Goal: Information Seeking & Learning: Learn about a topic

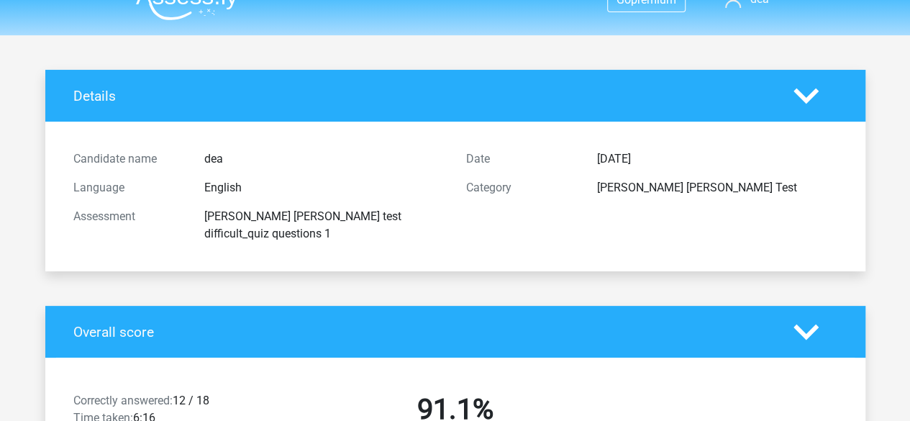
scroll to position [21, 0]
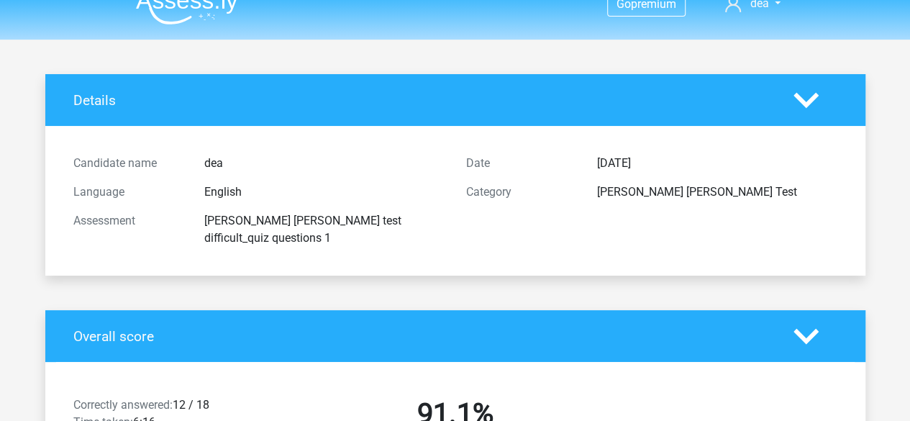
click at [905, 35] on header "Go premium dea haiweeaboo@gmail.com" at bounding box center [455, 9] width 910 height 60
drag, startPoint x: 905, startPoint y: 35, endPoint x: 920, endPoint y: 38, distance: 15.4
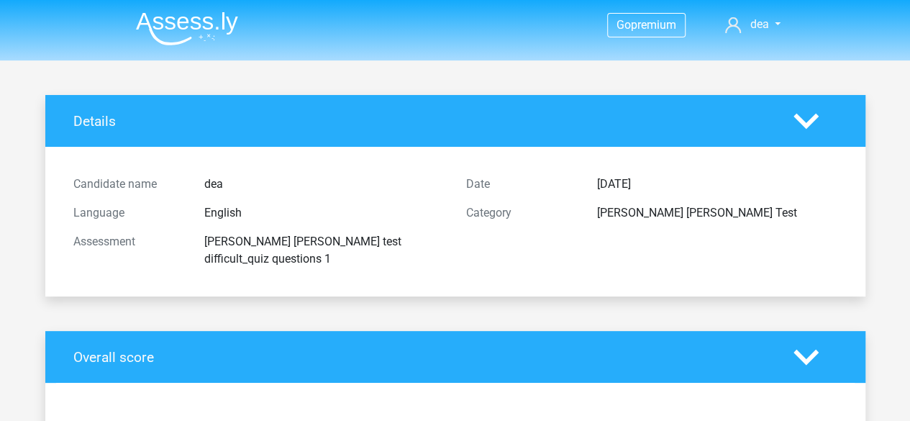
click at [187, 35] on img at bounding box center [187, 29] width 102 height 34
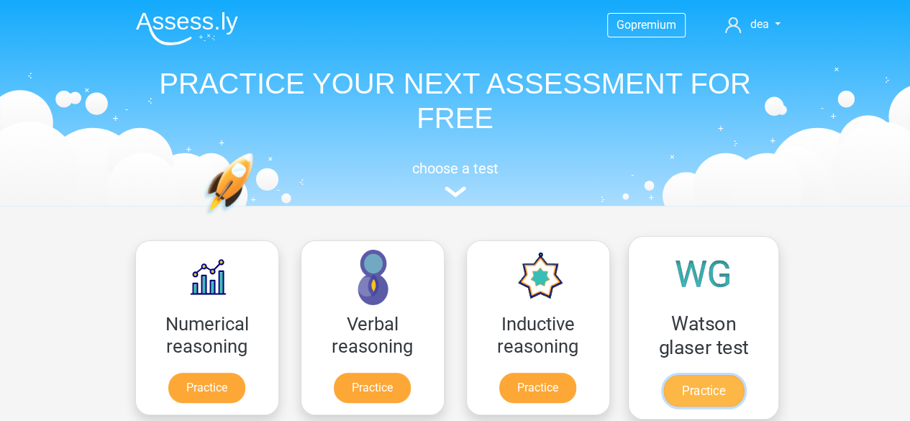
click at [705, 379] on link "Practice" at bounding box center [702, 391] width 81 height 32
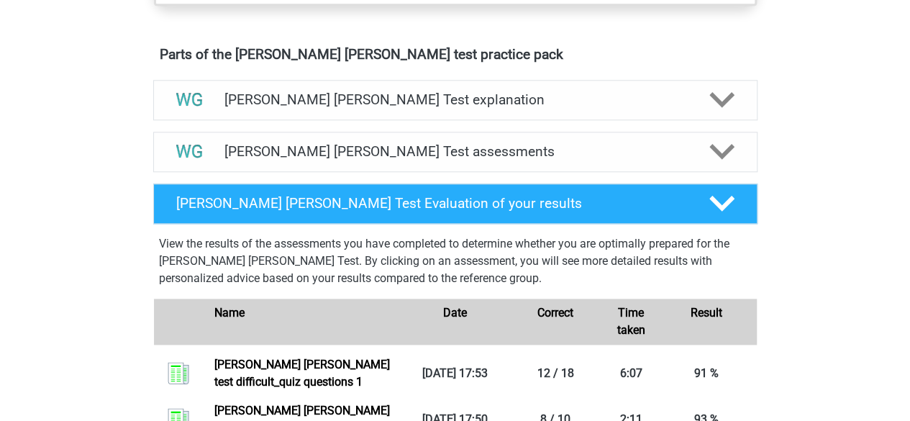
scroll to position [783, 0]
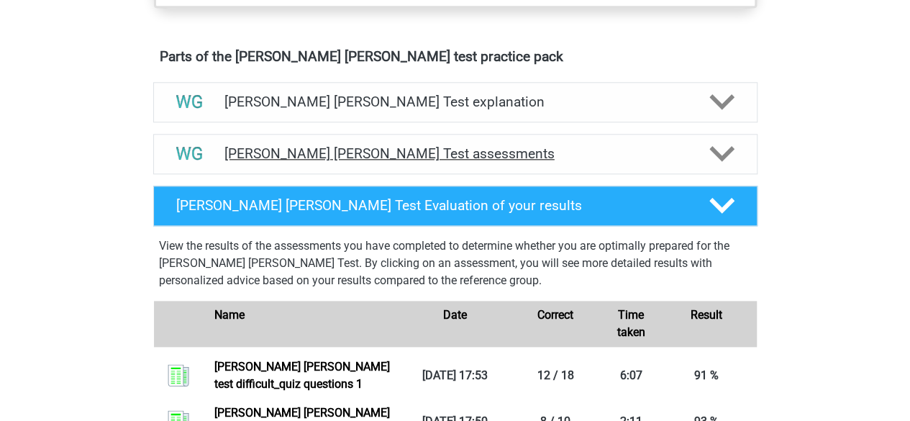
click at [495, 167] on div "Watson Glaser Test assessments" at bounding box center [455, 154] width 604 height 40
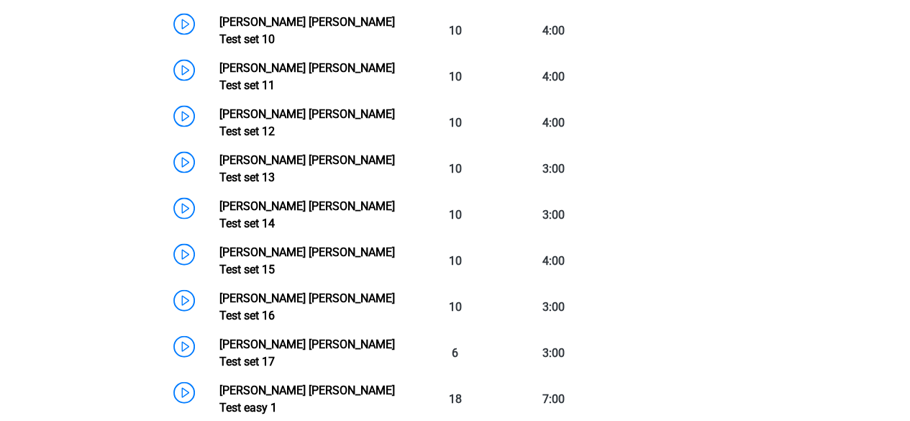
scroll to position [1461, 0]
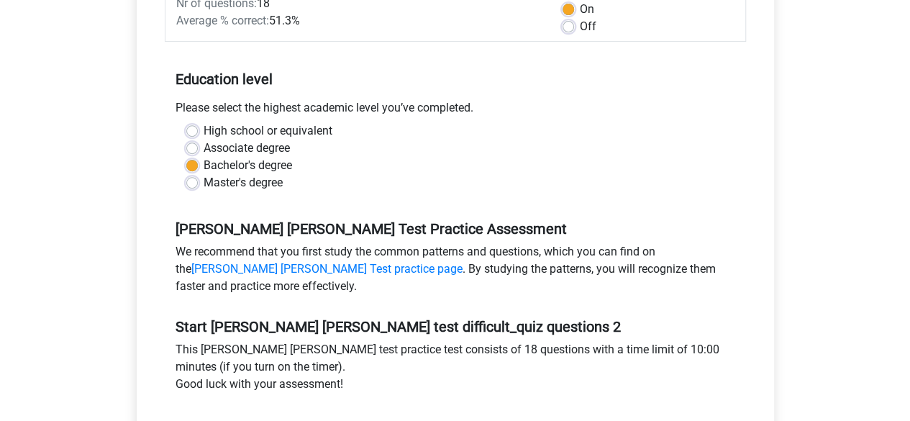
scroll to position [337, 0]
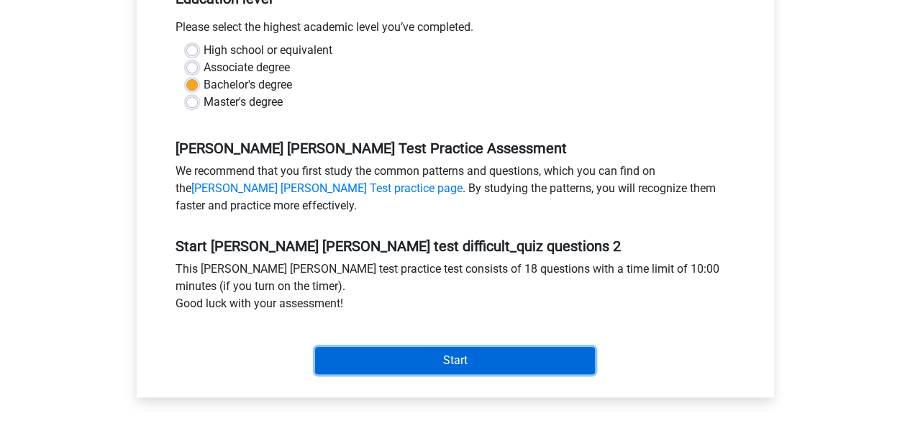
click at [495, 347] on input "Start" at bounding box center [455, 360] width 280 height 27
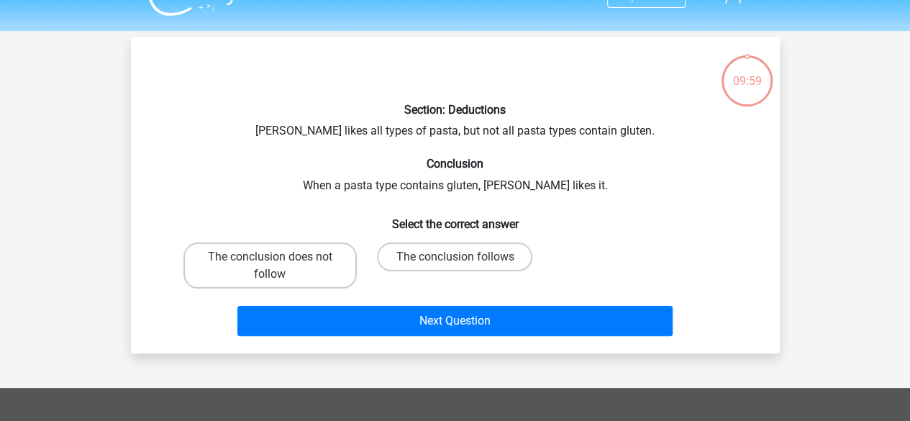
scroll to position [29, 0]
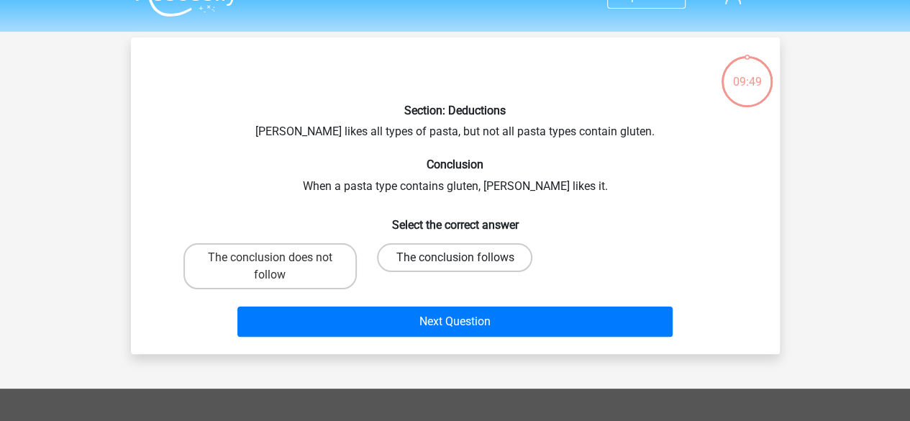
click at [485, 258] on label "The conclusion follows" at bounding box center [454, 257] width 155 height 29
click at [464, 258] on input "The conclusion follows" at bounding box center [459, 261] width 9 height 9
radio input "true"
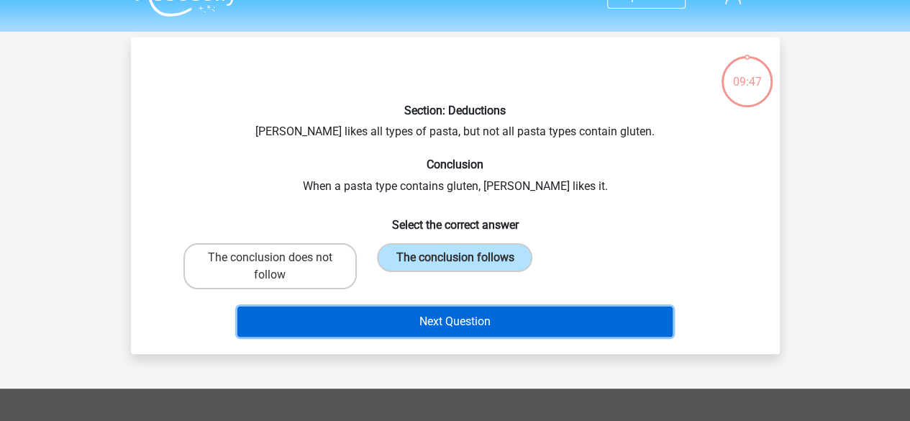
click at [509, 325] on button "Next Question" at bounding box center [454, 321] width 435 height 30
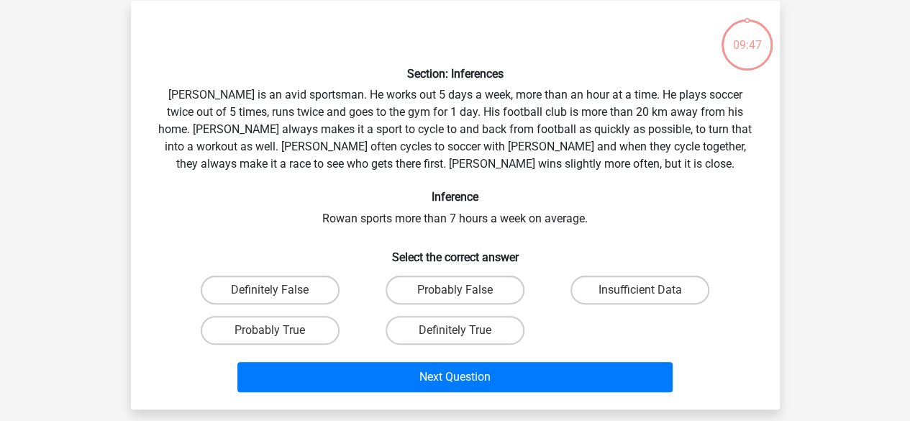
scroll to position [66, 0]
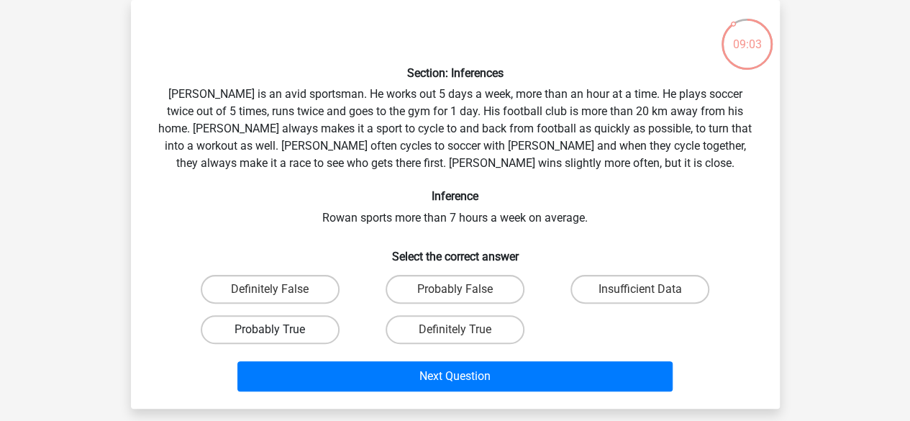
click at [318, 330] on label "Probably True" at bounding box center [270, 329] width 139 height 29
click at [279, 330] on input "Probably True" at bounding box center [274, 333] width 9 height 9
radio input "true"
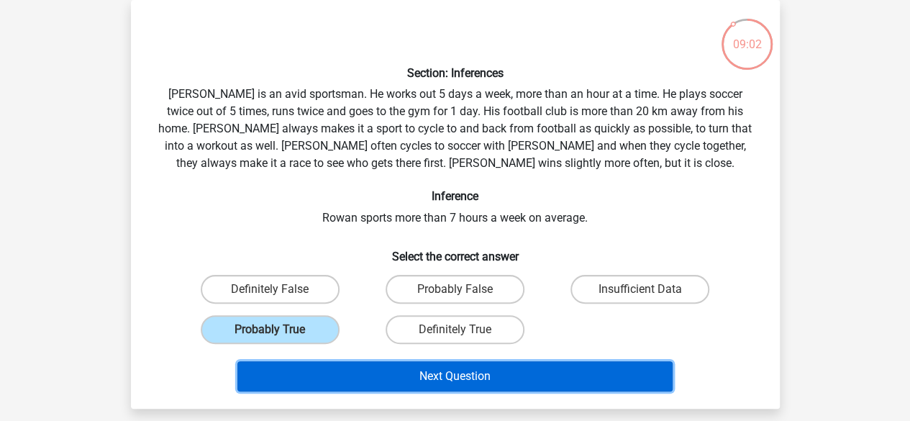
click at [419, 372] on button "Next Question" at bounding box center [454, 376] width 435 height 30
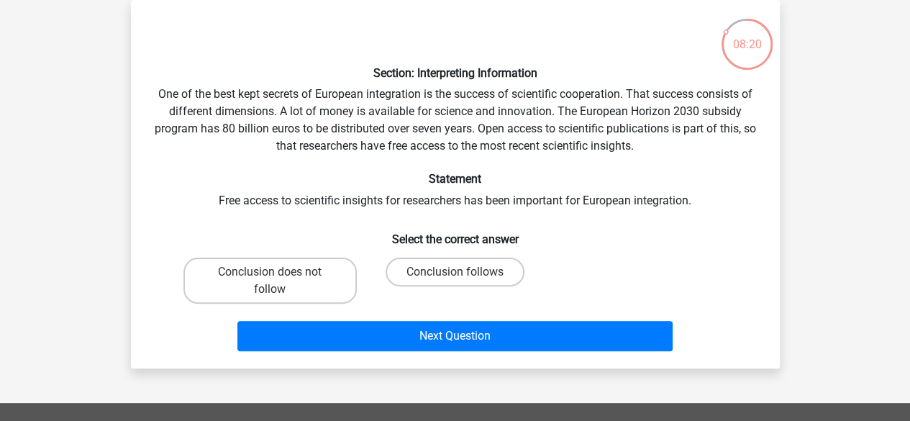
click at [275, 278] on input "Conclusion does not follow" at bounding box center [274, 276] width 9 height 9
radio input "true"
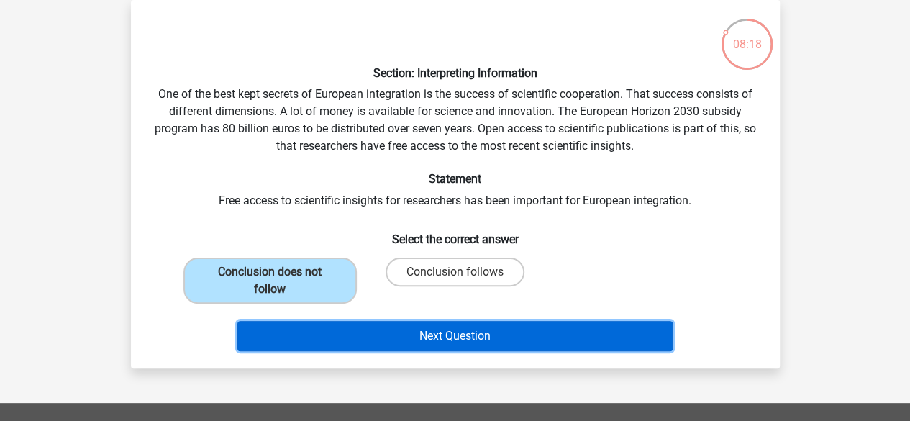
click at [439, 332] on button "Next Question" at bounding box center [454, 336] width 435 height 30
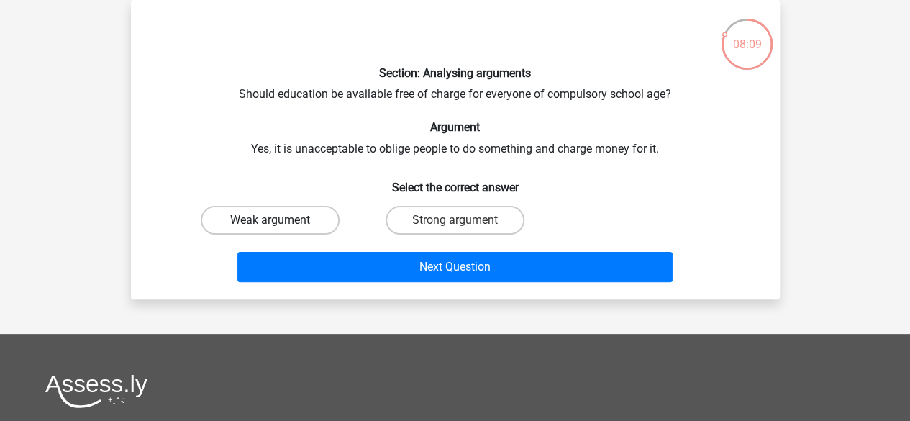
click at [296, 215] on label "Weak argument" at bounding box center [270, 220] width 139 height 29
click at [279, 220] on input "Weak argument" at bounding box center [274, 224] width 9 height 9
radio input "true"
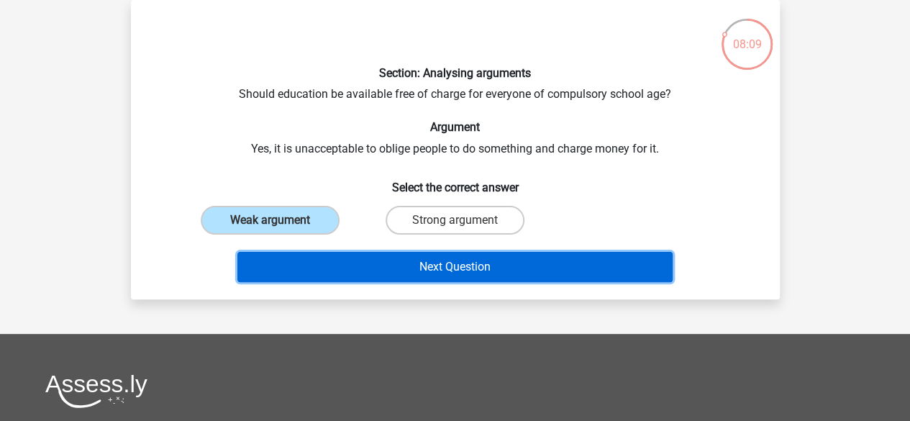
click at [357, 264] on button "Next Question" at bounding box center [454, 267] width 435 height 30
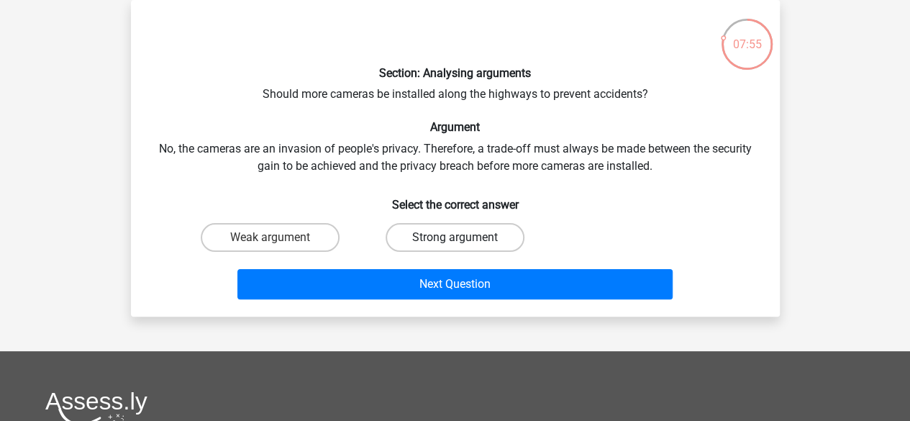
click at [470, 239] on label "Strong argument" at bounding box center [455, 237] width 139 height 29
click at [464, 239] on input "Strong argument" at bounding box center [459, 241] width 9 height 9
radio input "true"
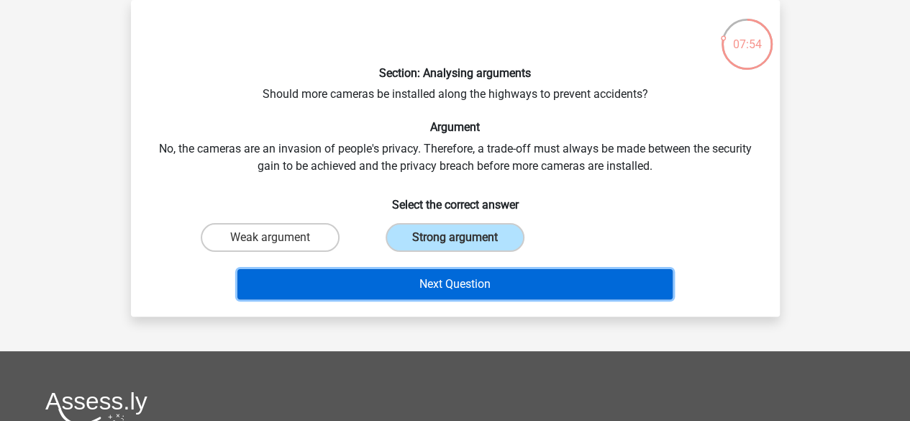
click at [531, 286] on button "Next Question" at bounding box center [454, 284] width 435 height 30
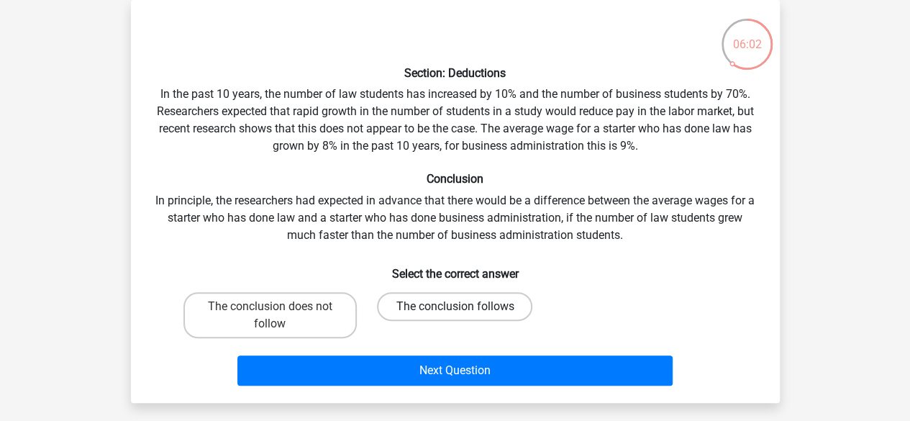
click at [486, 308] on label "The conclusion follows" at bounding box center [454, 306] width 155 height 29
click at [464, 308] on input "The conclusion follows" at bounding box center [459, 310] width 9 height 9
radio input "true"
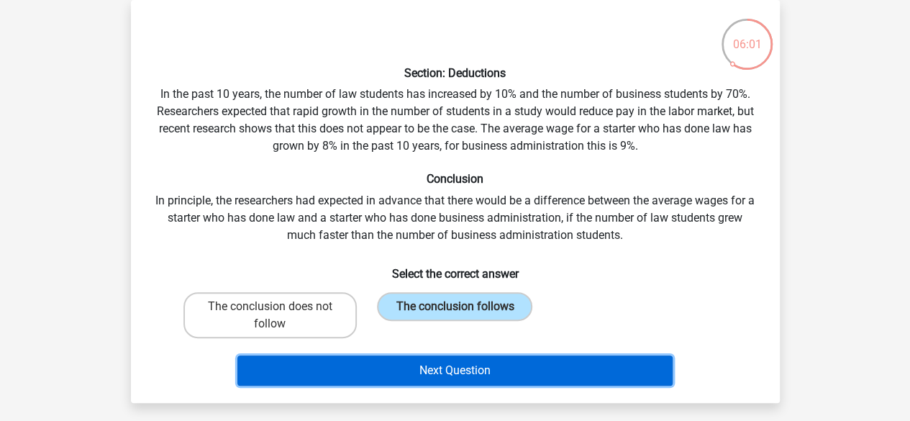
click at [529, 370] on button "Next Question" at bounding box center [454, 370] width 435 height 30
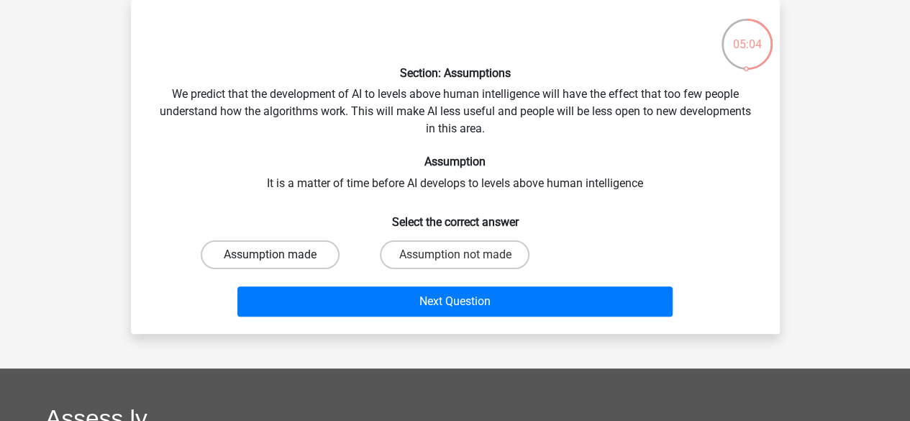
click at [304, 250] on label "Assumption made" at bounding box center [270, 254] width 139 height 29
click at [279, 255] on input "Assumption made" at bounding box center [274, 259] width 9 height 9
radio input "true"
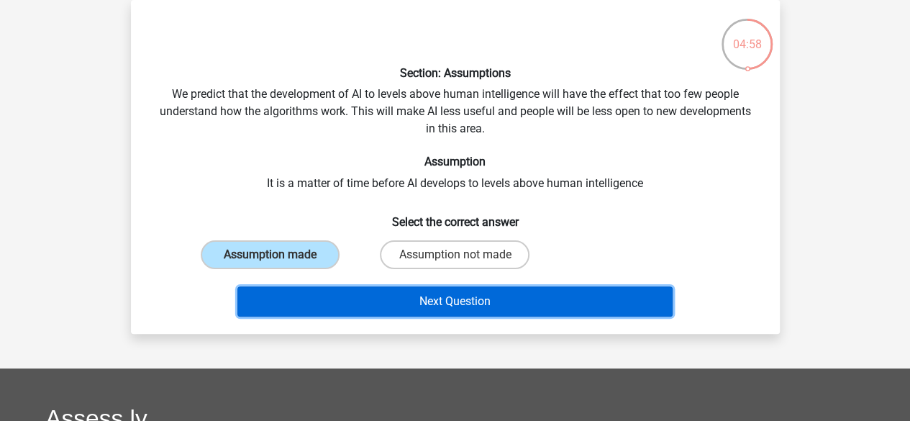
click at [555, 304] on button "Next Question" at bounding box center [454, 301] width 435 height 30
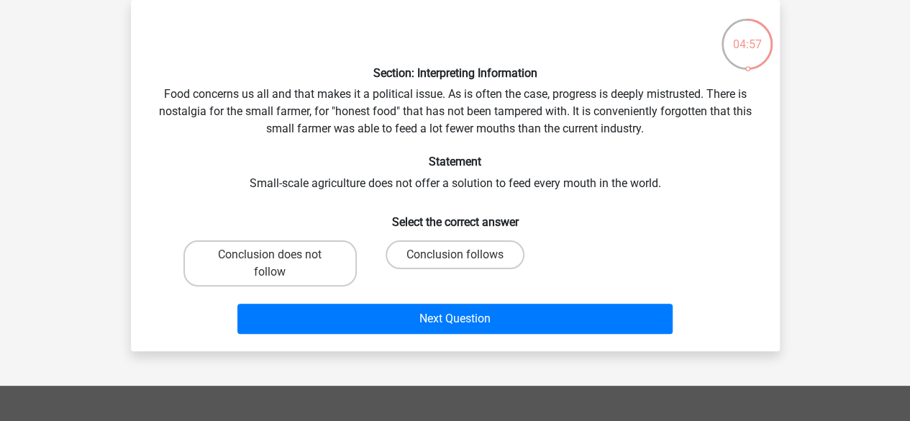
scroll to position [76, 0]
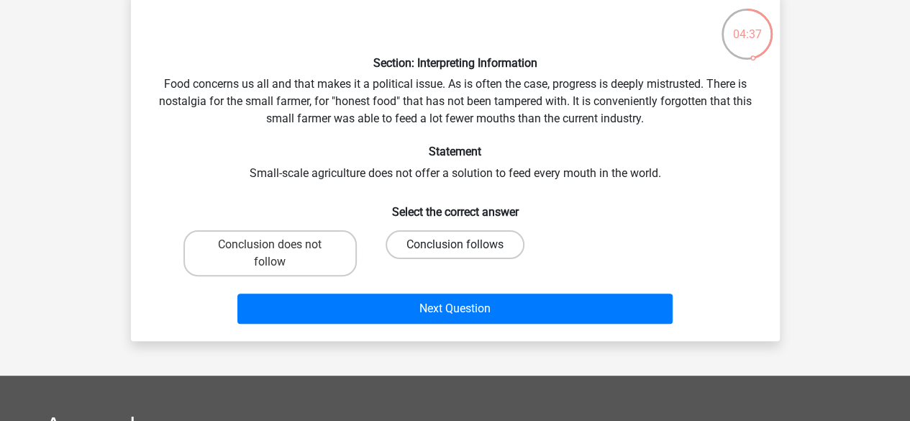
click at [453, 240] on label "Conclusion follows" at bounding box center [455, 244] width 139 height 29
click at [455, 245] on input "Conclusion follows" at bounding box center [459, 249] width 9 height 9
radio input "true"
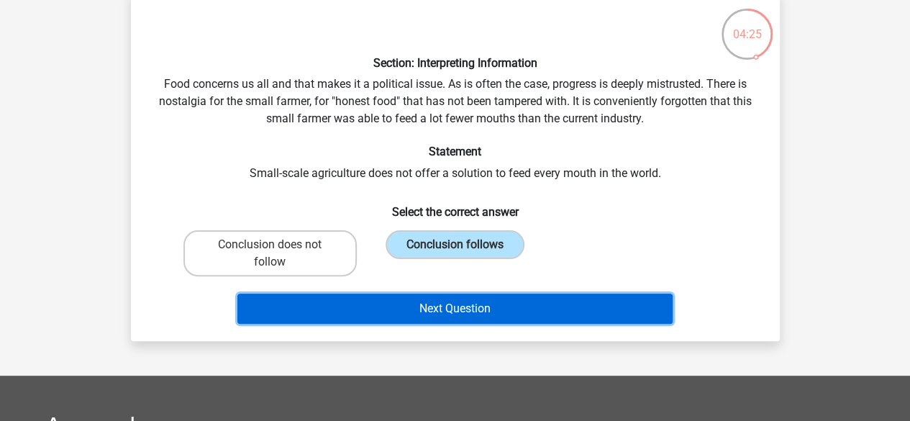
click at [538, 301] on button "Next Question" at bounding box center [454, 308] width 435 height 30
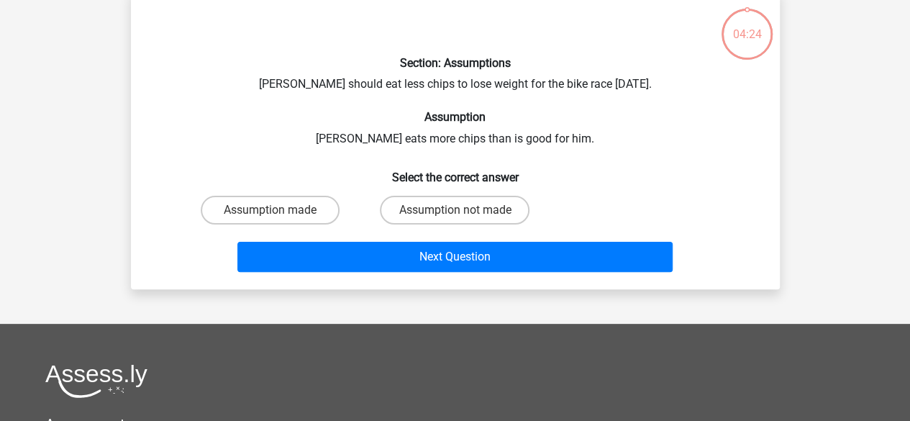
scroll to position [66, 0]
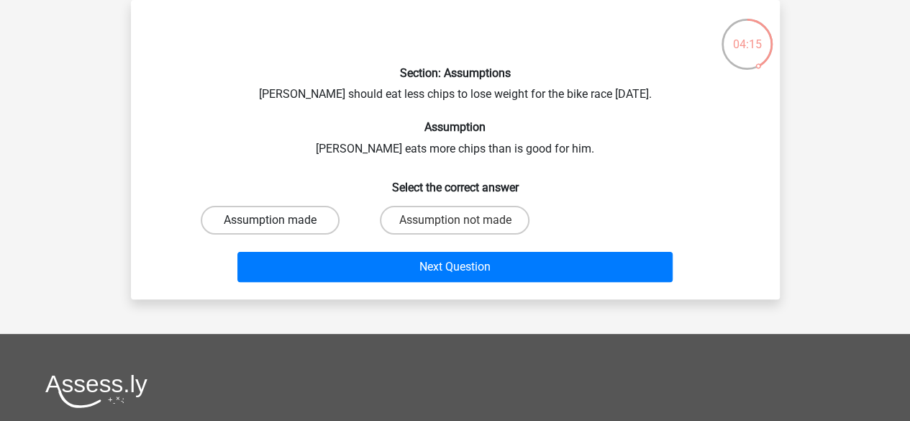
click at [256, 231] on label "Assumption made" at bounding box center [270, 220] width 139 height 29
click at [270, 229] on input "Assumption made" at bounding box center [274, 224] width 9 height 9
radio input "true"
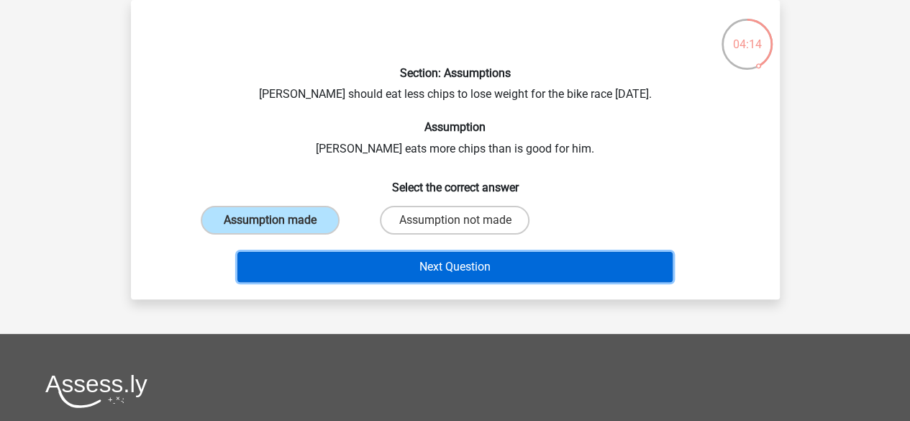
click at [398, 281] on button "Next Question" at bounding box center [454, 267] width 435 height 30
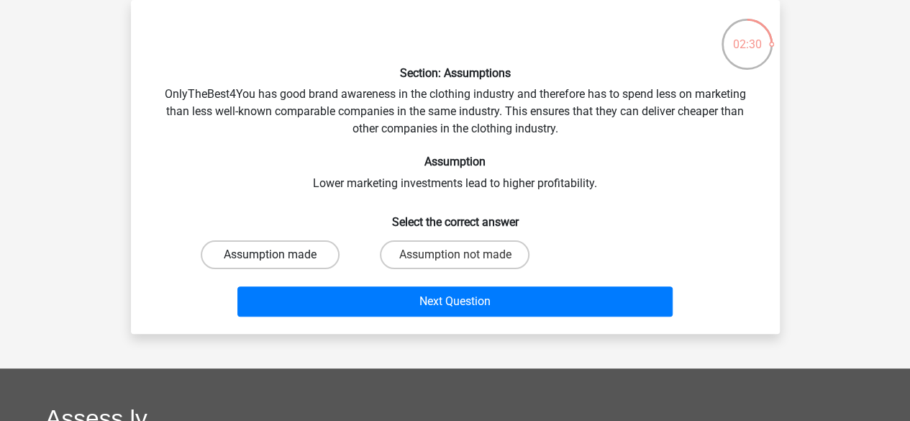
click at [230, 250] on label "Assumption made" at bounding box center [270, 254] width 139 height 29
click at [270, 255] on input "Assumption made" at bounding box center [274, 259] width 9 height 9
radio input "true"
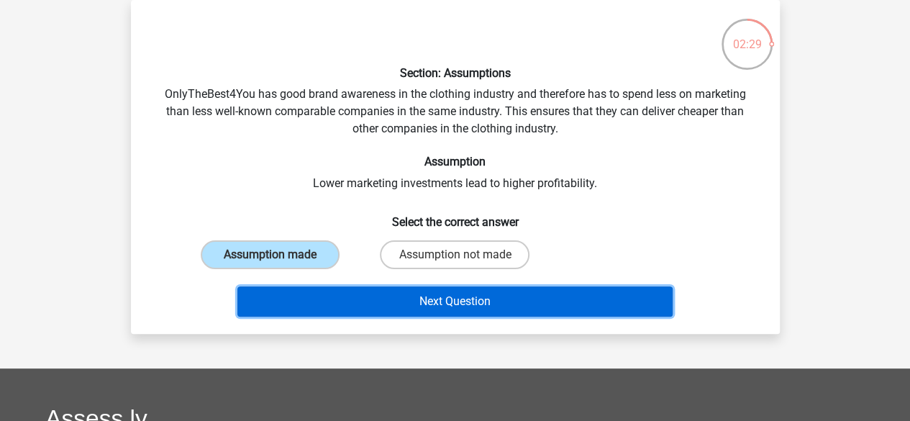
click at [366, 297] on button "Next Question" at bounding box center [454, 301] width 435 height 30
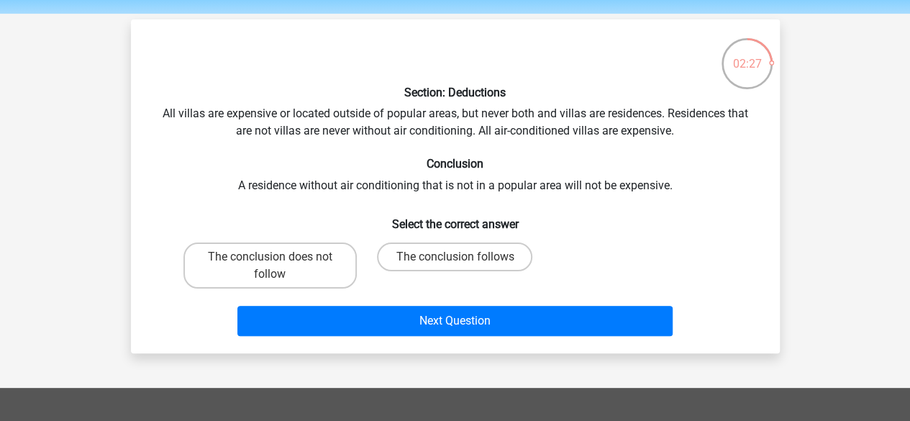
scroll to position [47, 0]
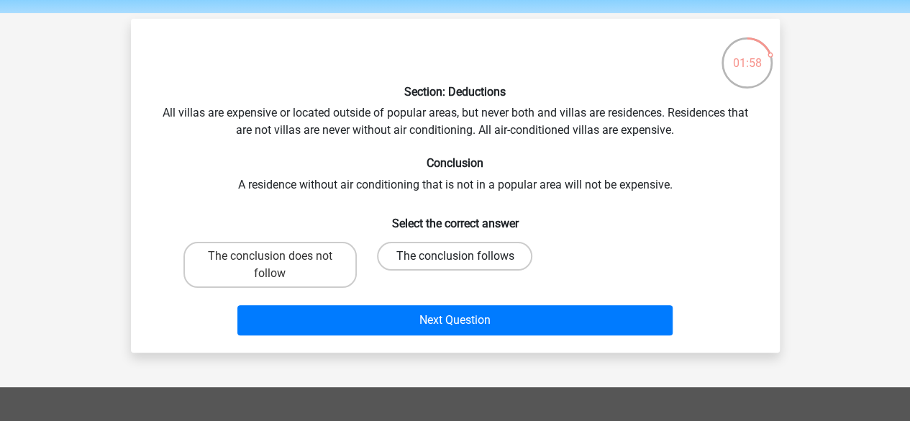
click at [483, 261] on label "The conclusion follows" at bounding box center [454, 256] width 155 height 29
click at [464, 261] on input "The conclusion follows" at bounding box center [459, 260] width 9 height 9
radio input "true"
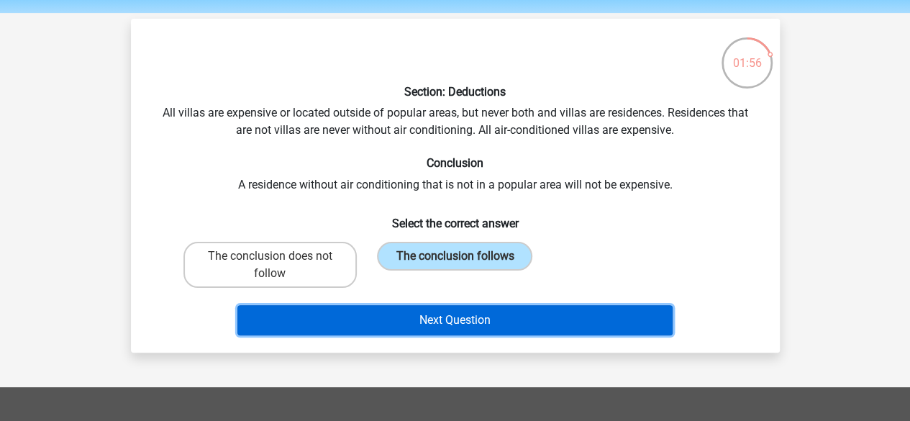
click at [506, 328] on button "Next Question" at bounding box center [454, 320] width 435 height 30
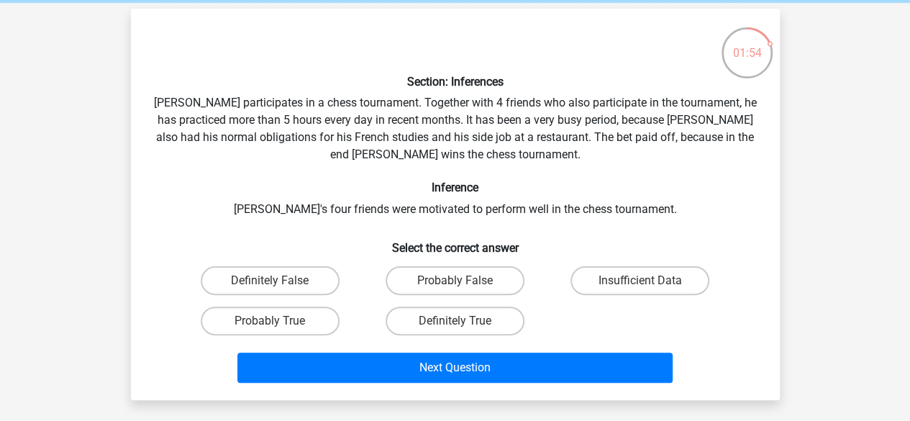
scroll to position [65, 0]
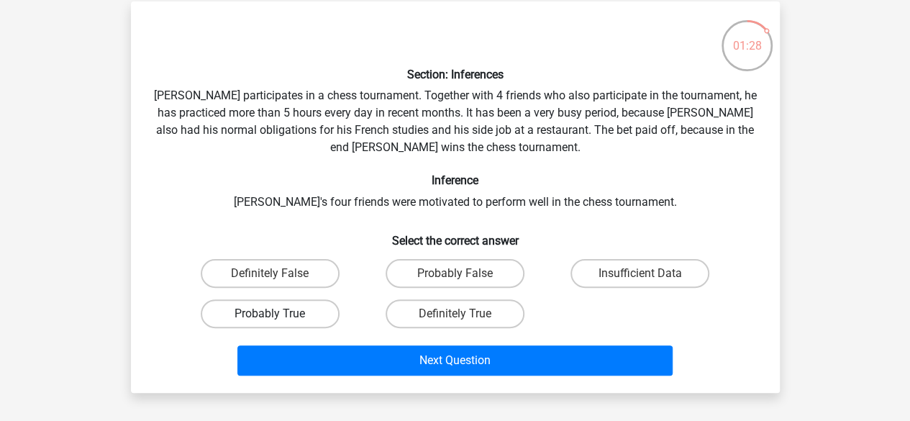
click at [281, 320] on label "Probably True" at bounding box center [270, 313] width 139 height 29
click at [279, 320] on input "Probably True" at bounding box center [274, 318] width 9 height 9
radio input "true"
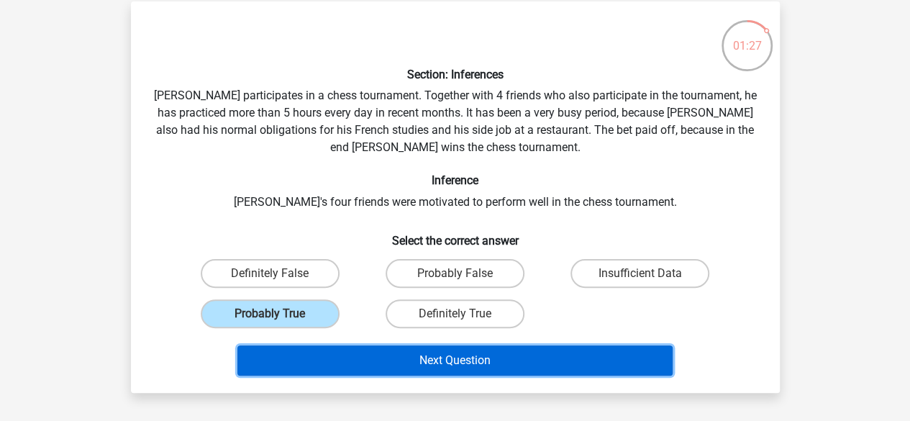
click at [340, 368] on button "Next Question" at bounding box center [454, 360] width 435 height 30
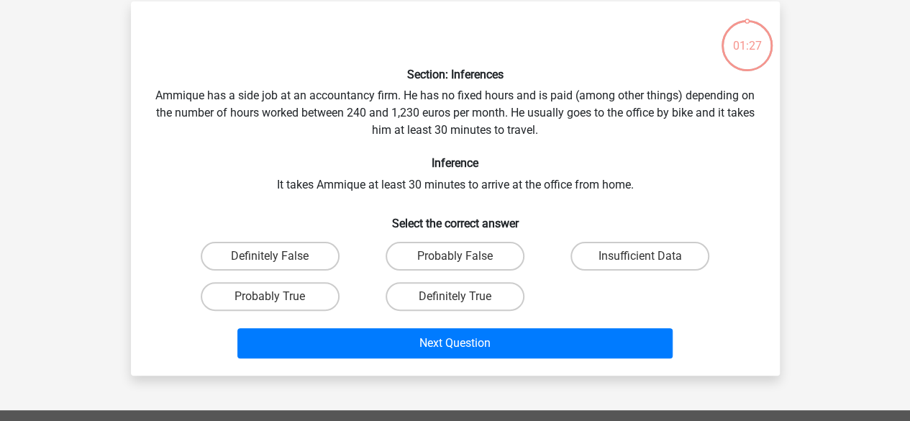
scroll to position [66, 0]
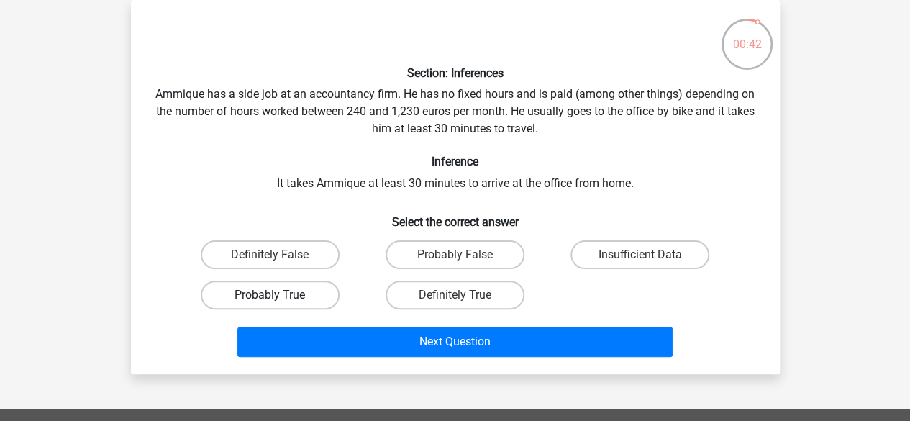
click at [288, 304] on label "Probably True" at bounding box center [270, 295] width 139 height 29
click at [279, 304] on input "Probably True" at bounding box center [274, 299] width 9 height 9
radio input "true"
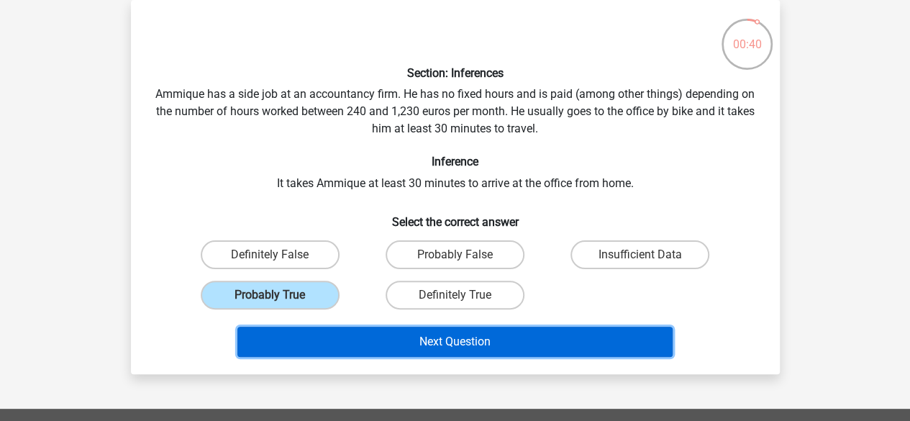
click at [375, 344] on button "Next Question" at bounding box center [454, 342] width 435 height 30
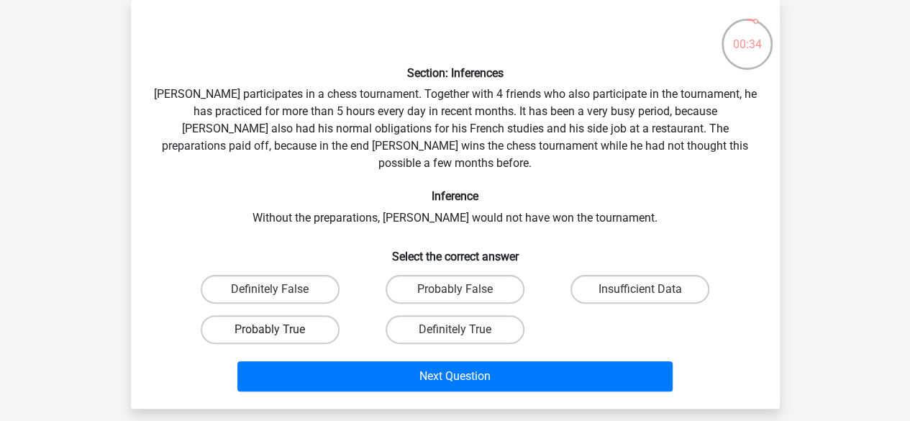
click at [293, 324] on label "Probably True" at bounding box center [270, 329] width 139 height 29
click at [279, 329] on input "Probably True" at bounding box center [274, 333] width 9 height 9
radio input "true"
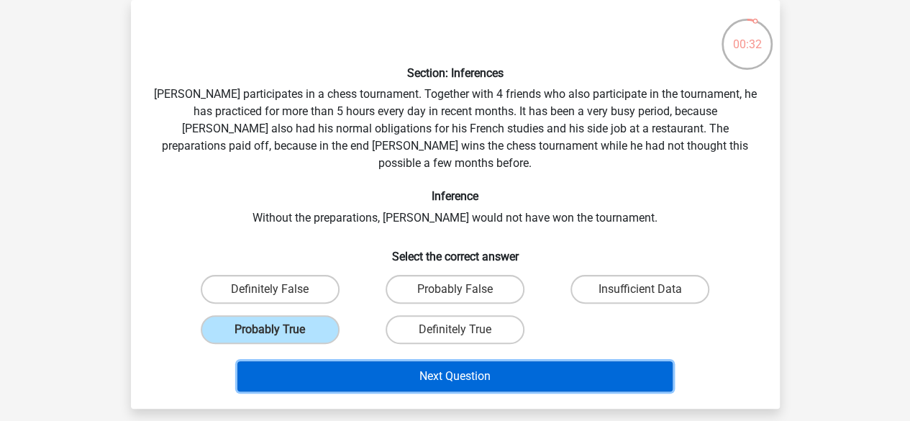
click at [409, 361] on button "Next Question" at bounding box center [454, 376] width 435 height 30
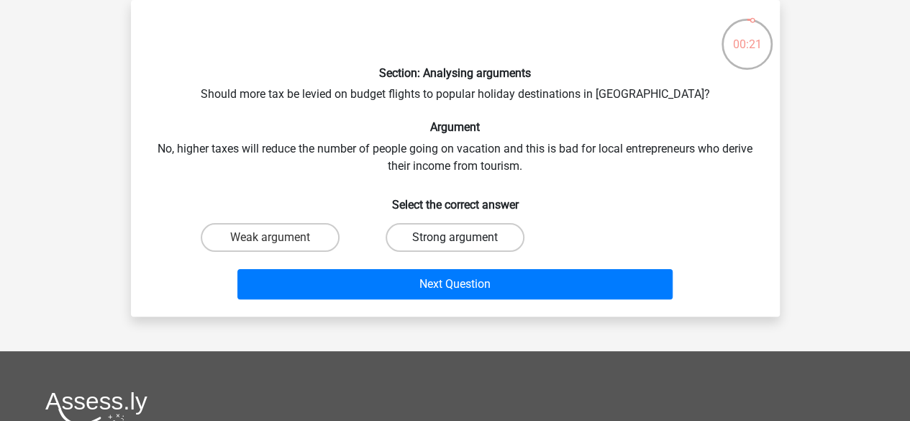
click at [457, 234] on label "Strong argument" at bounding box center [455, 237] width 139 height 29
click at [457, 237] on input "Strong argument" at bounding box center [459, 241] width 9 height 9
radio input "true"
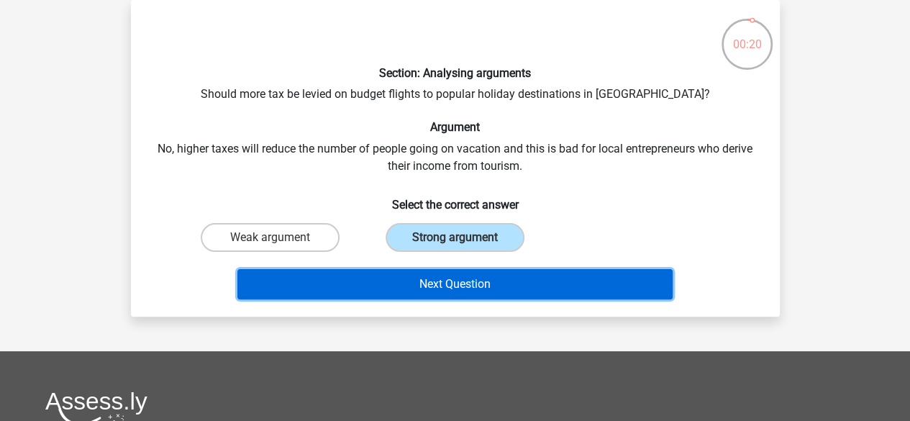
click at [492, 297] on button "Next Question" at bounding box center [454, 284] width 435 height 30
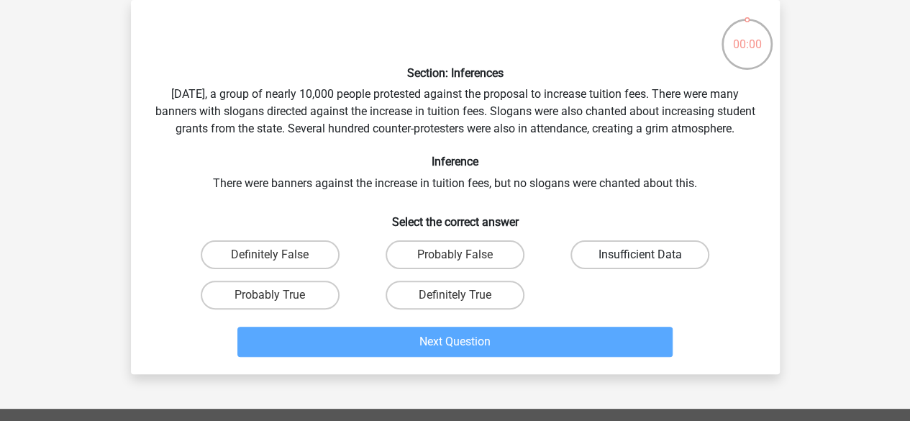
click at [629, 263] on label "Insufficient Data" at bounding box center [639, 254] width 139 height 29
click at [640, 263] on input "Insufficient Data" at bounding box center [644, 259] width 9 height 9
radio input "true"
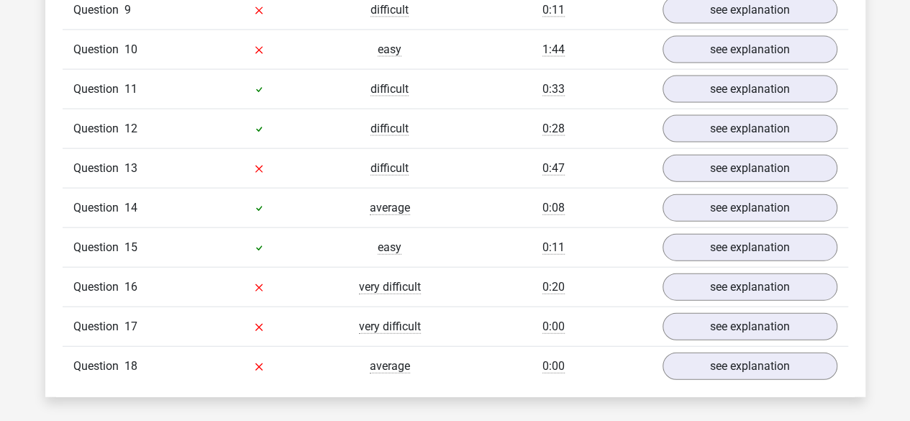
scroll to position [1588, 0]
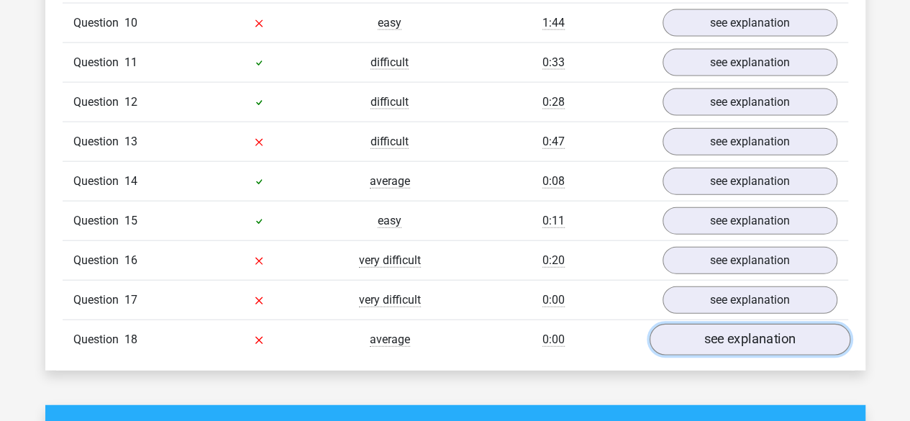
click at [769, 324] on link "see explanation" at bounding box center [749, 340] width 201 height 32
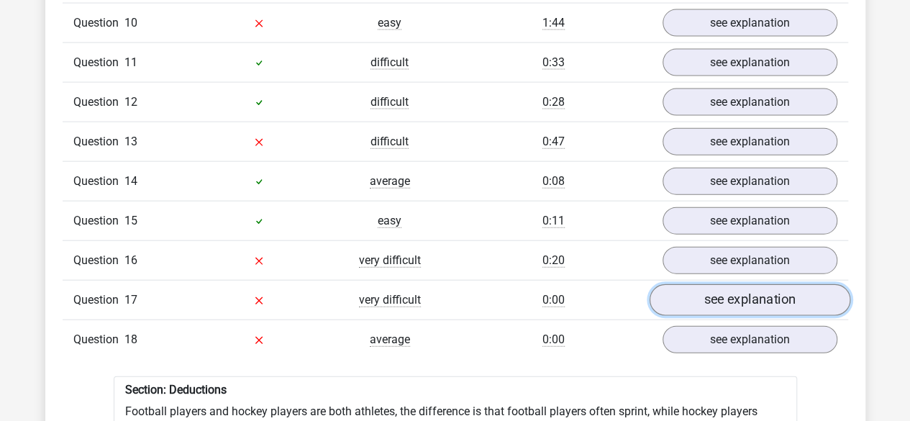
click at [749, 285] on link "see explanation" at bounding box center [749, 301] width 201 height 32
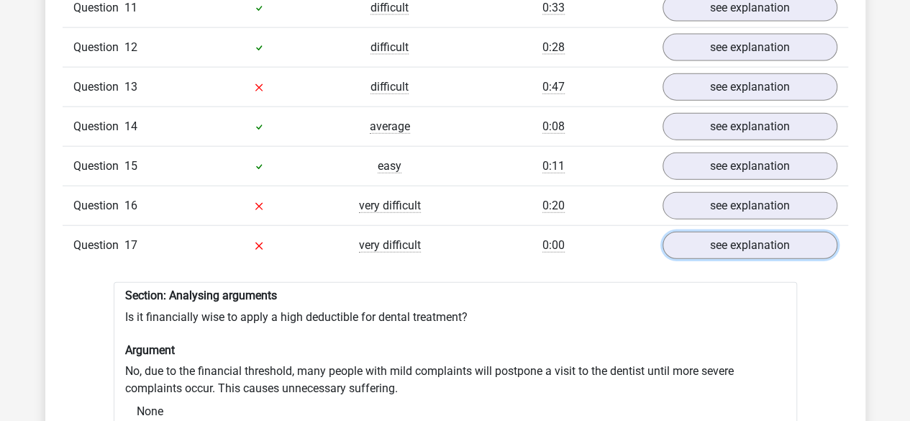
scroll to position [1631, 0]
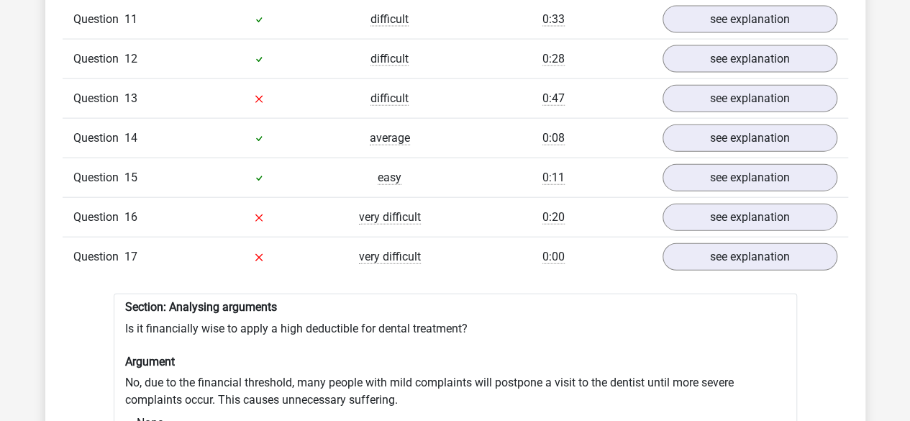
click at [757, 158] on div "Question 15 easy 0:11 see explanation" at bounding box center [455, 178] width 785 height 40
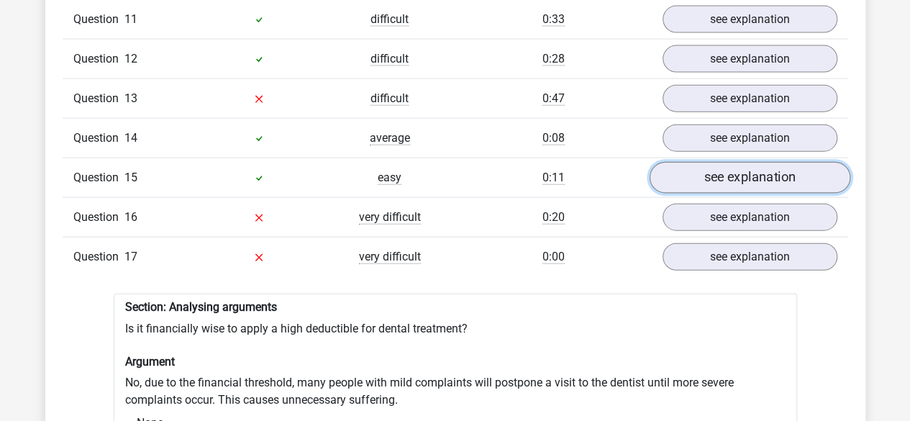
click at [775, 163] on link "see explanation" at bounding box center [749, 179] width 201 height 32
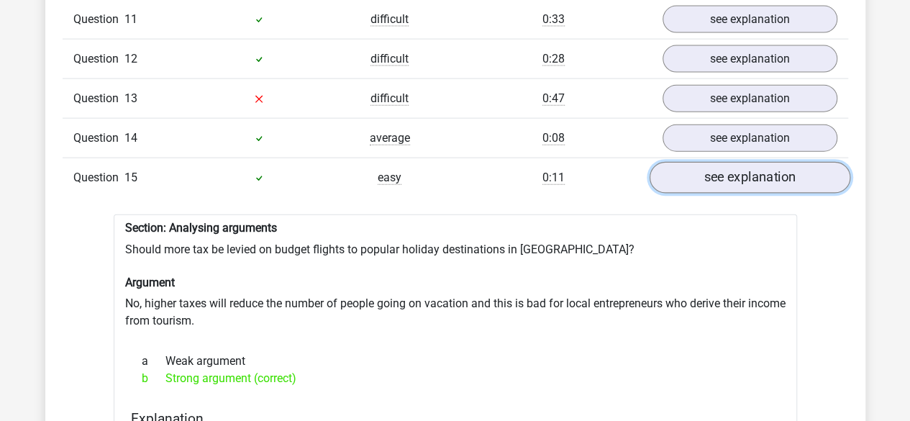
click at [783, 163] on link "see explanation" at bounding box center [749, 179] width 201 height 32
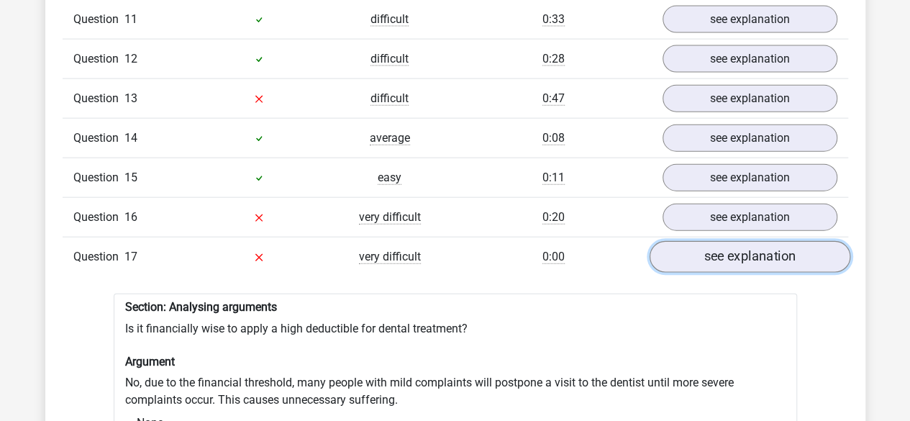
click at [735, 242] on link "see explanation" at bounding box center [749, 258] width 201 height 32
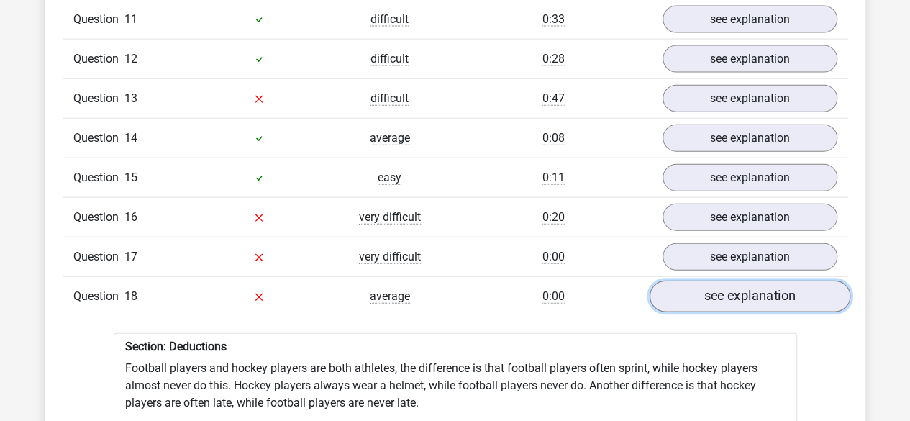
click at [715, 281] on link "see explanation" at bounding box center [749, 297] width 201 height 32
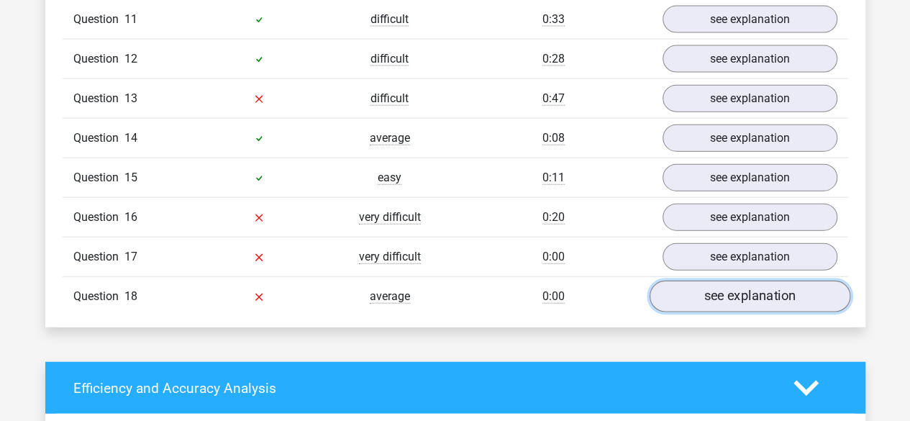
click at [715, 281] on link "see explanation" at bounding box center [749, 297] width 201 height 32
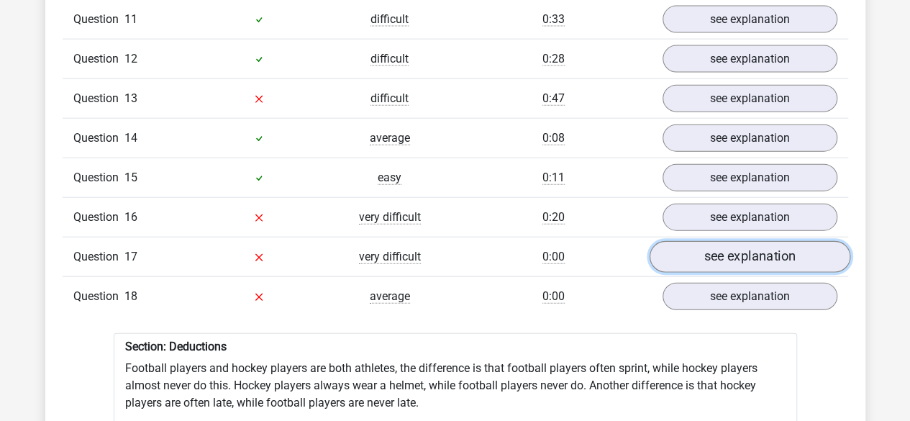
click at [741, 242] on link "see explanation" at bounding box center [749, 258] width 201 height 32
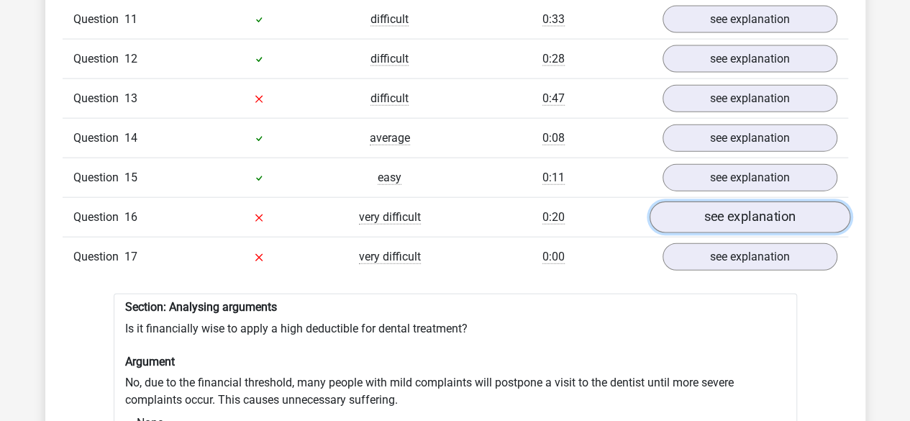
click at [795, 202] on link "see explanation" at bounding box center [749, 218] width 201 height 32
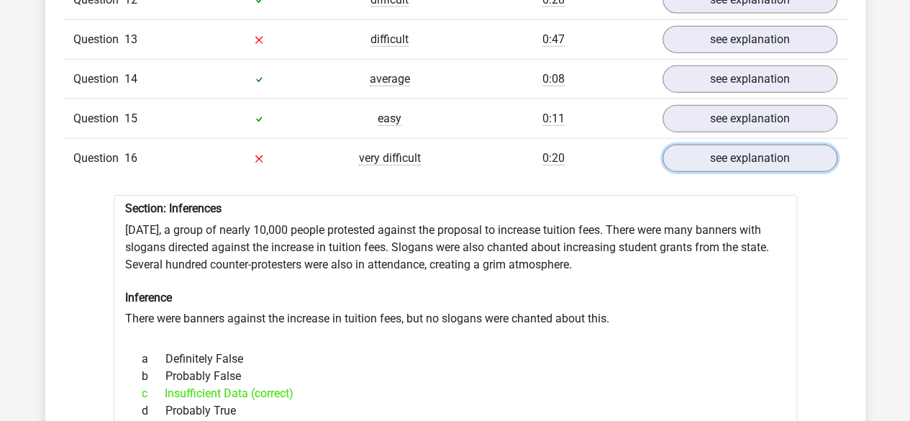
scroll to position [1677, 0]
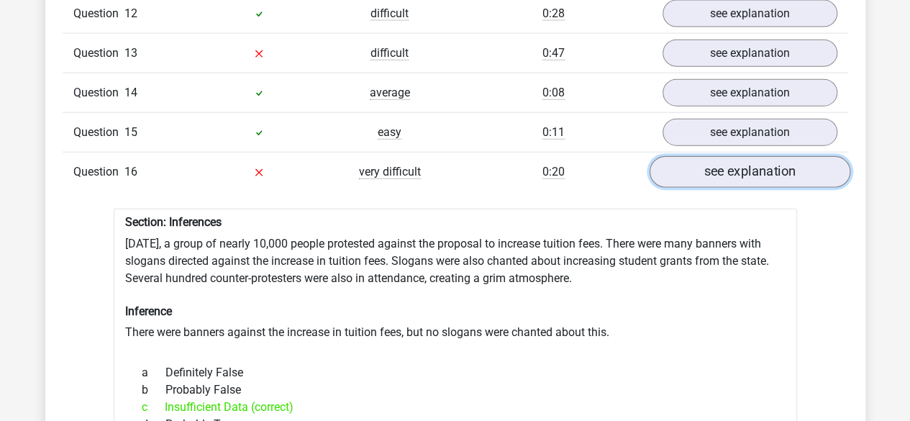
click at [813, 157] on link "see explanation" at bounding box center [749, 173] width 201 height 32
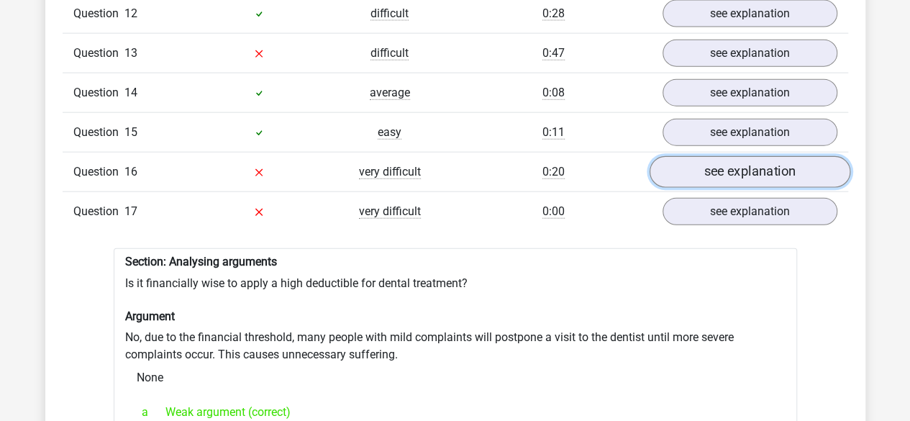
click at [813, 157] on link "see explanation" at bounding box center [749, 173] width 201 height 32
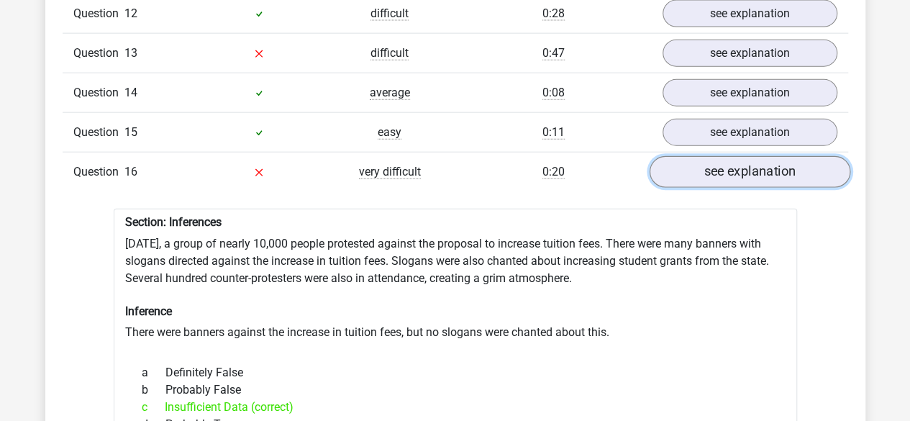
click at [761, 157] on link "see explanation" at bounding box center [749, 173] width 201 height 32
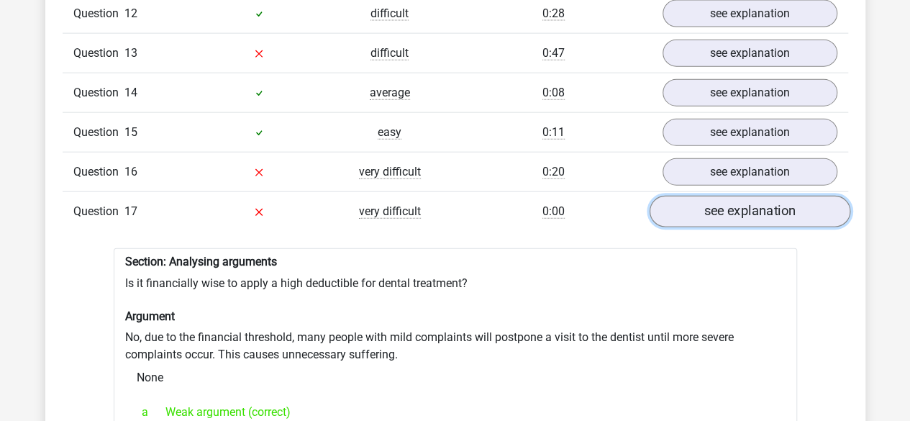
click at [735, 196] on link "see explanation" at bounding box center [749, 212] width 201 height 32
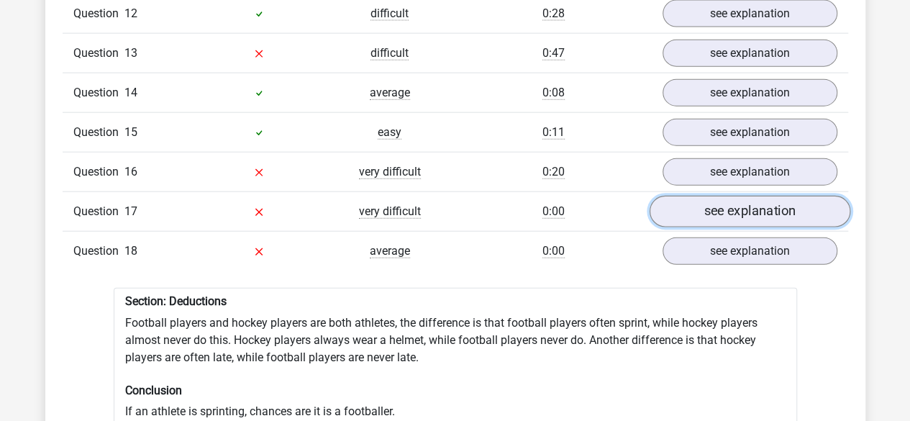
click at [735, 196] on link "see explanation" at bounding box center [749, 212] width 201 height 32
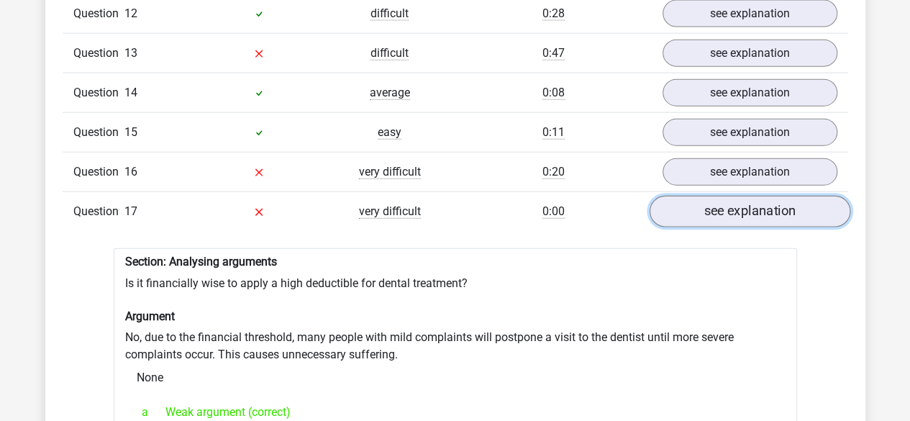
click at [825, 196] on link "see explanation" at bounding box center [749, 212] width 201 height 32
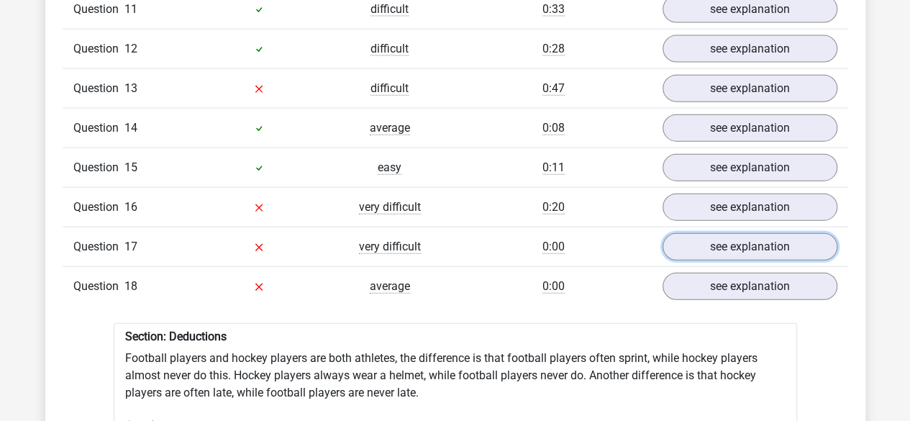
scroll to position [1636, 0]
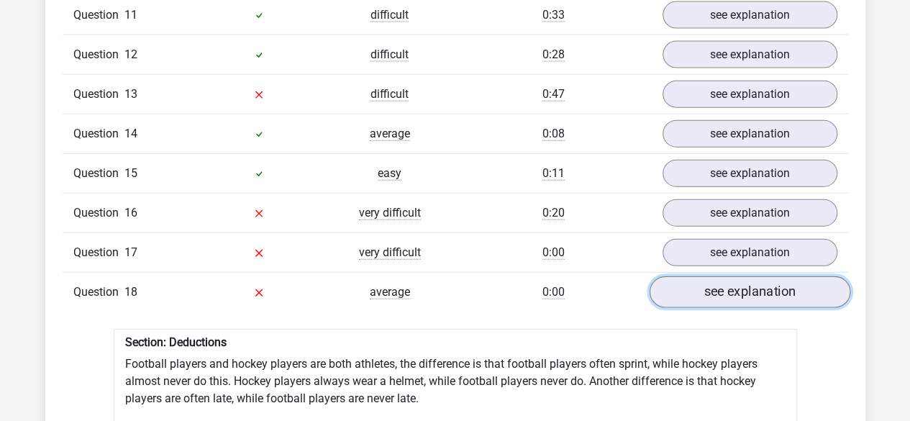
click at [743, 277] on link "see explanation" at bounding box center [749, 293] width 201 height 32
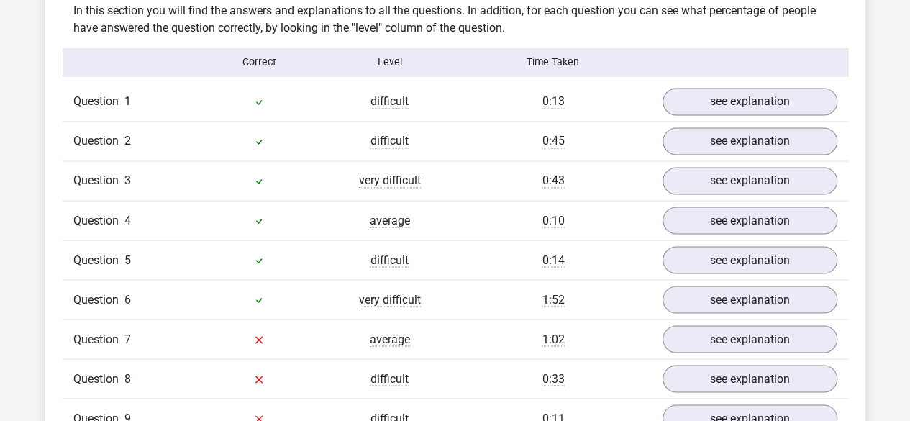
scroll to position [1204, 0]
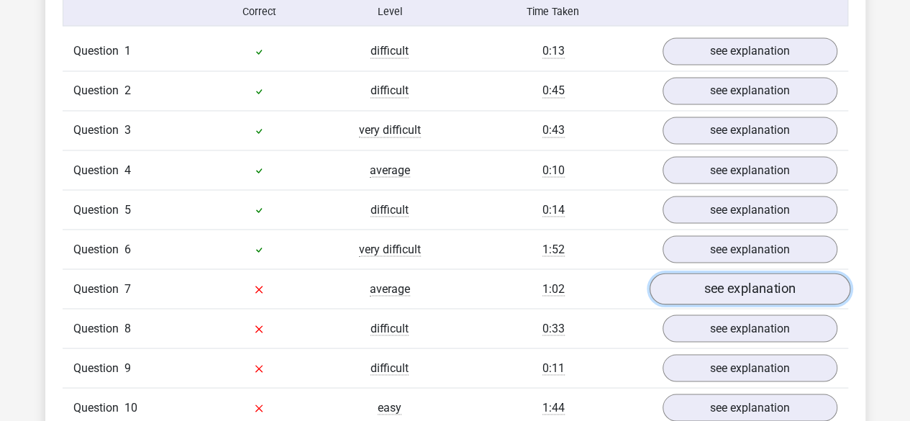
click at [742, 273] on link "see explanation" at bounding box center [749, 289] width 201 height 32
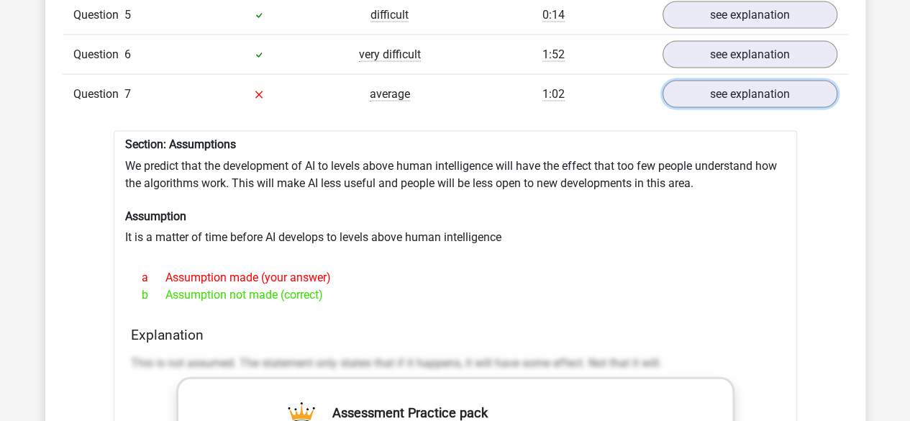
scroll to position [1413, 0]
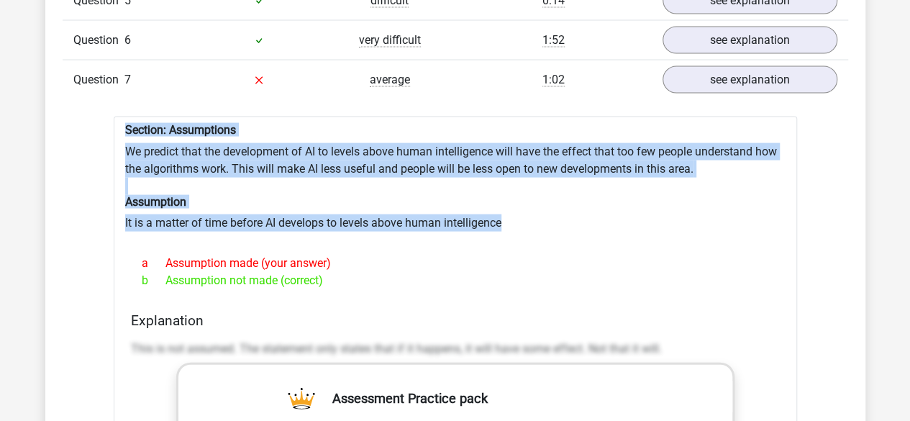
drag, startPoint x: 516, startPoint y: 192, endPoint x: 119, endPoint y: 96, distance: 409.3
copy div "Section: Assumptions We predict that the development of AI to levels above huma…"
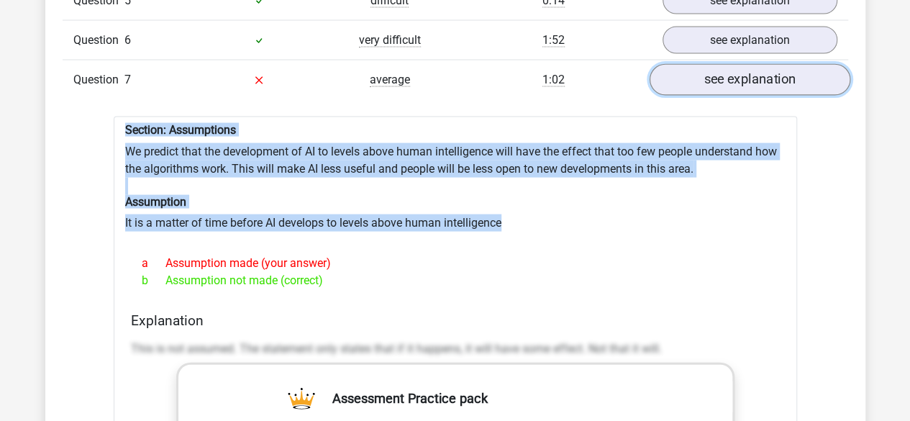
click at [762, 65] on link "see explanation" at bounding box center [749, 81] width 201 height 32
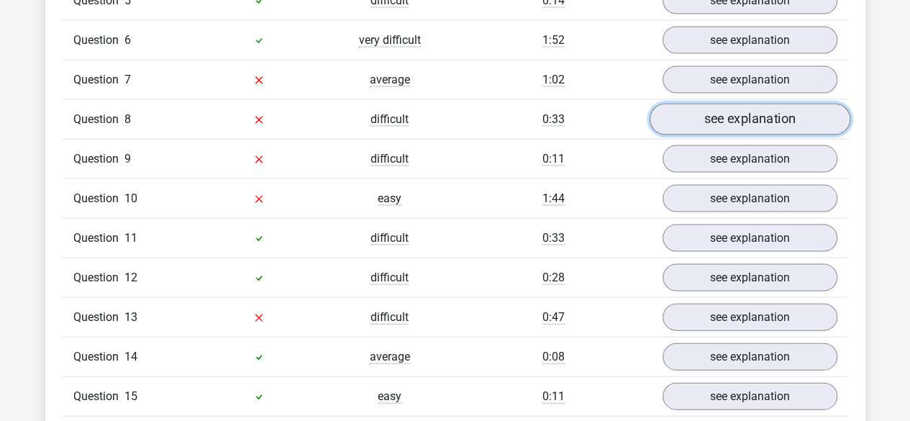
click at [760, 104] on link "see explanation" at bounding box center [749, 120] width 201 height 32
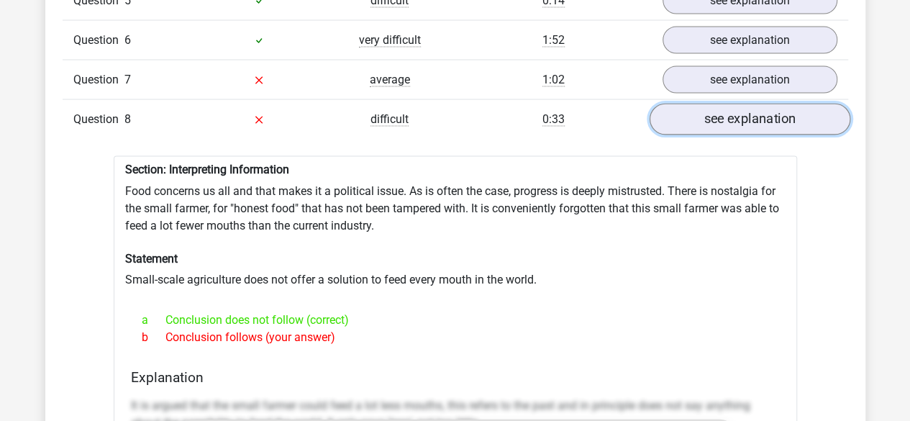
click at [760, 104] on link "see explanation" at bounding box center [749, 120] width 201 height 32
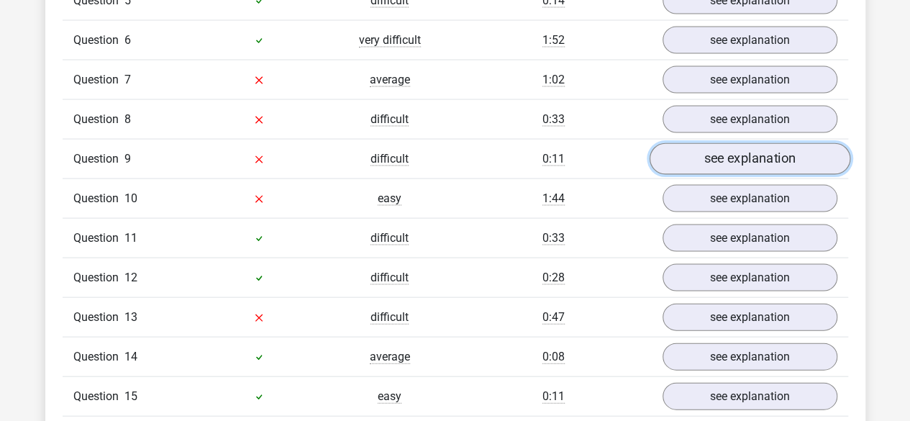
click at [751, 144] on link "see explanation" at bounding box center [749, 160] width 201 height 32
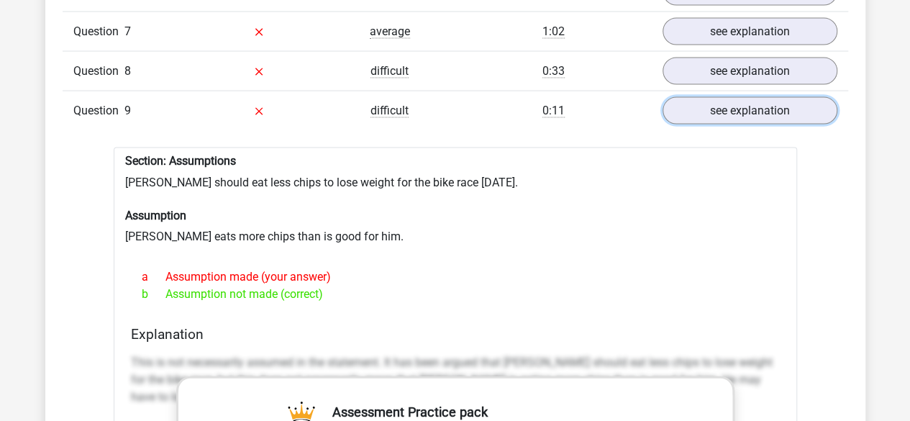
scroll to position [1451, 0]
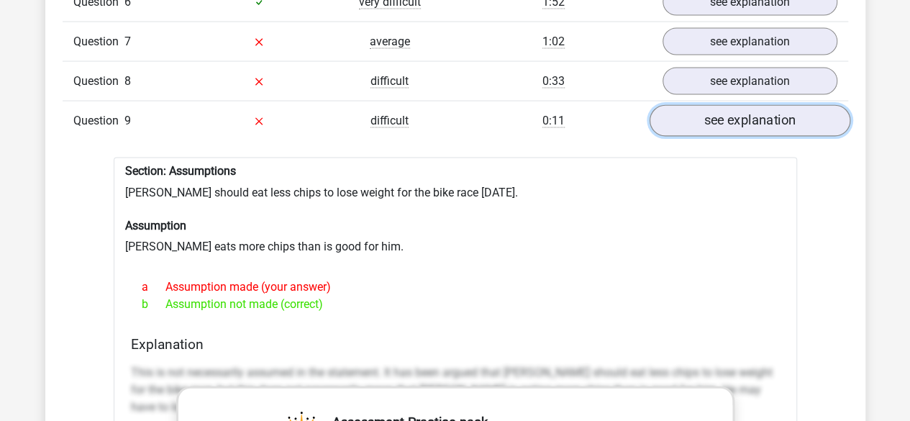
click at [781, 106] on link "see explanation" at bounding box center [749, 122] width 201 height 32
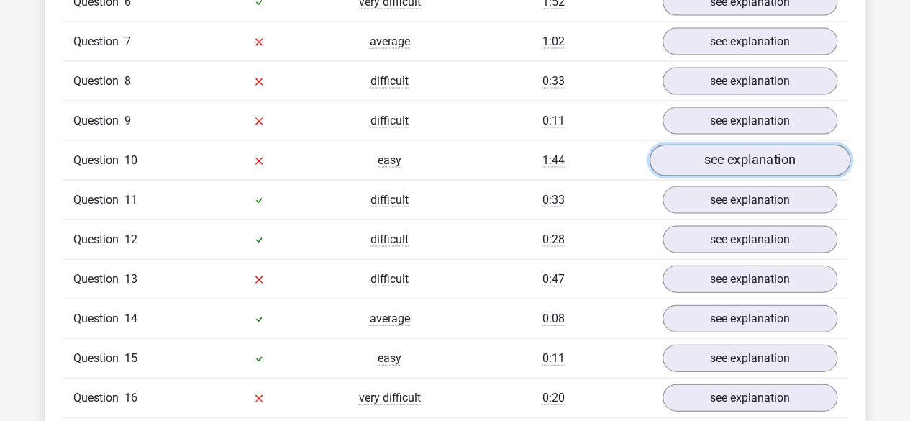
click at [748, 145] on link "see explanation" at bounding box center [749, 161] width 201 height 32
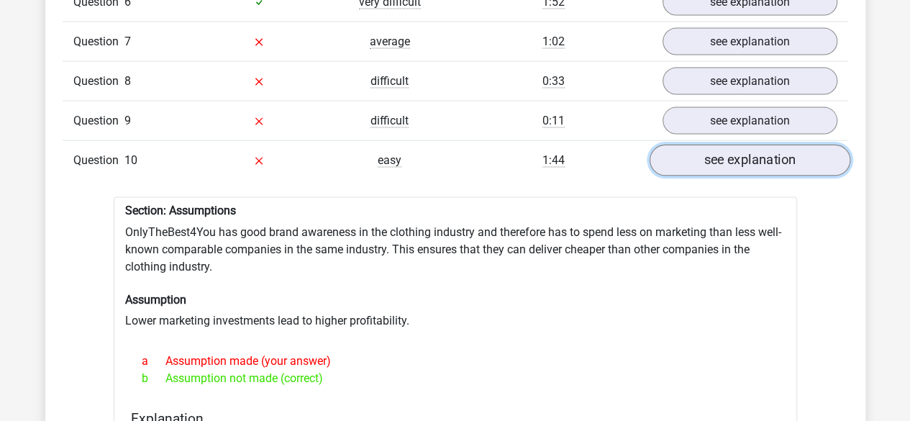
click at [748, 145] on link "see explanation" at bounding box center [749, 161] width 201 height 32
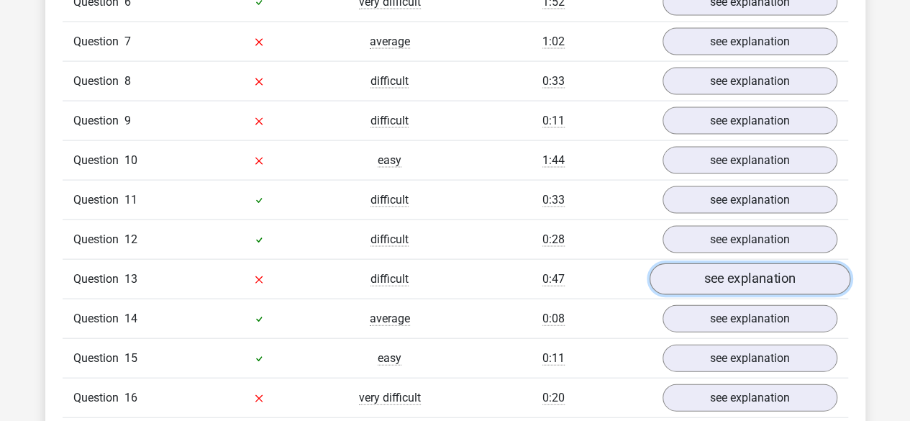
click at [758, 264] on link "see explanation" at bounding box center [749, 280] width 201 height 32
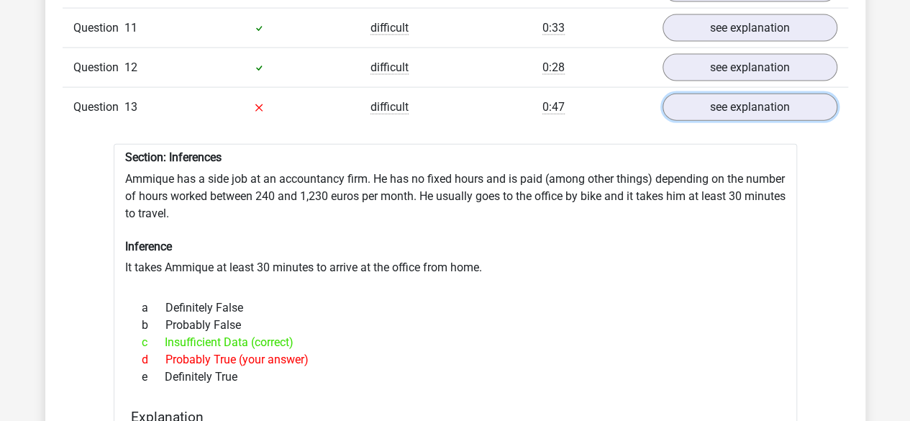
scroll to position [1648, 0]
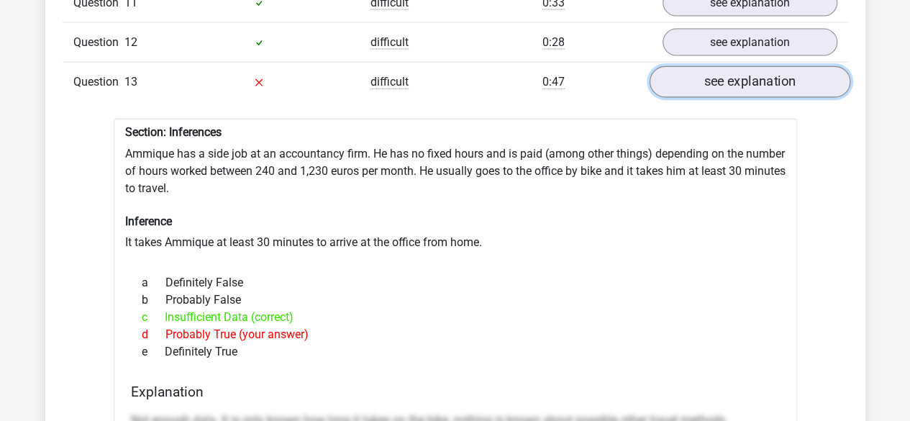
click at [770, 67] on link "see explanation" at bounding box center [749, 83] width 201 height 32
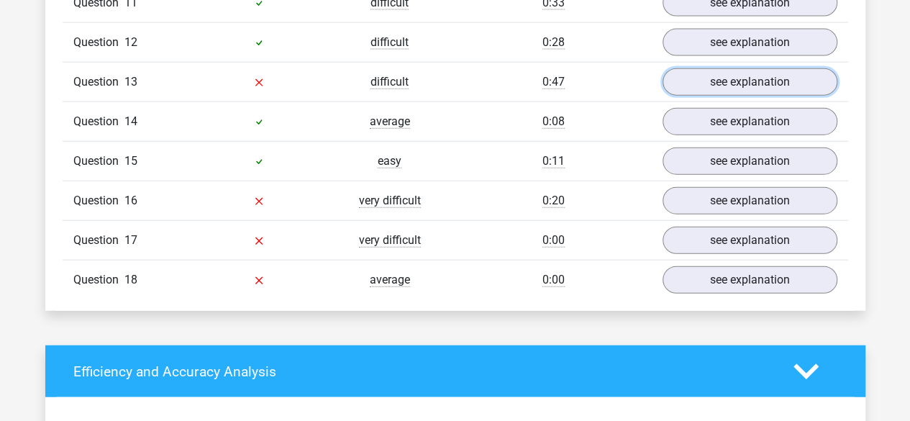
scroll to position [1609, 0]
